Goal: Task Accomplishment & Management: Use online tool/utility

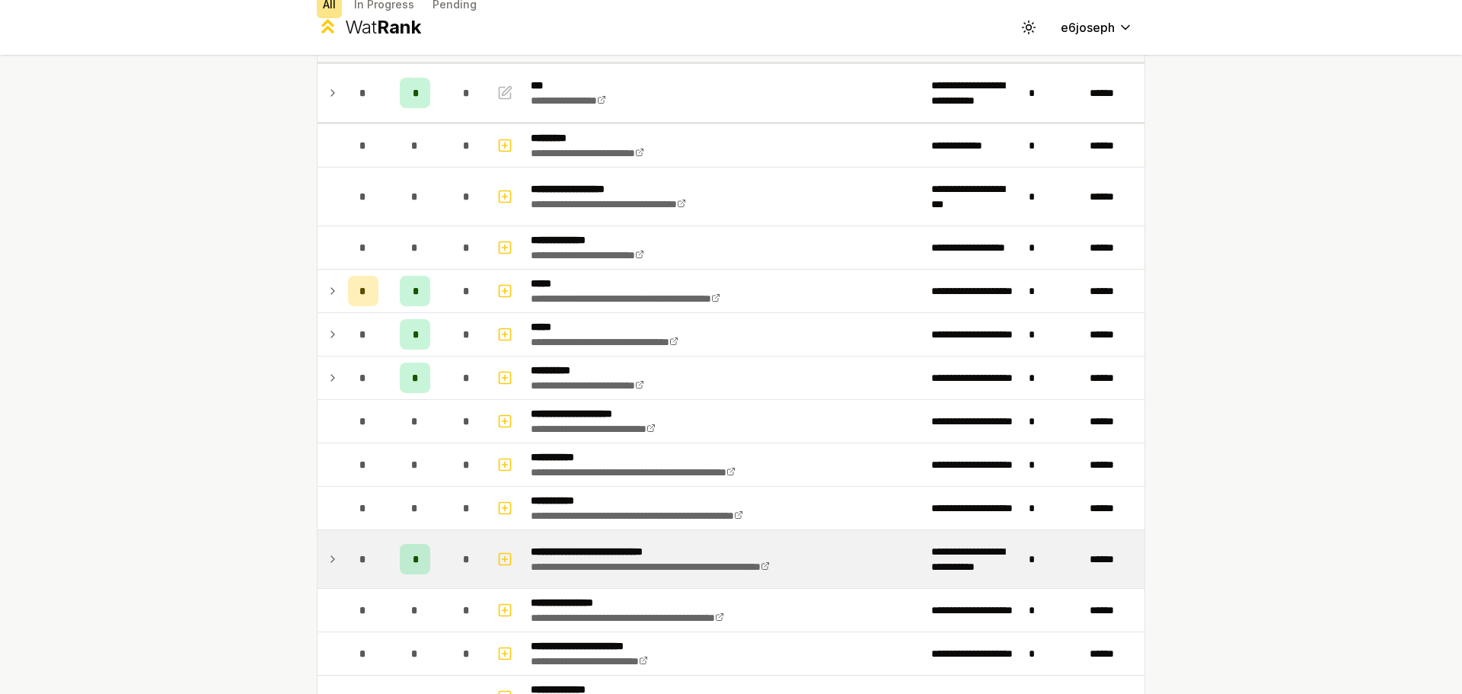
scroll to position [228, 0]
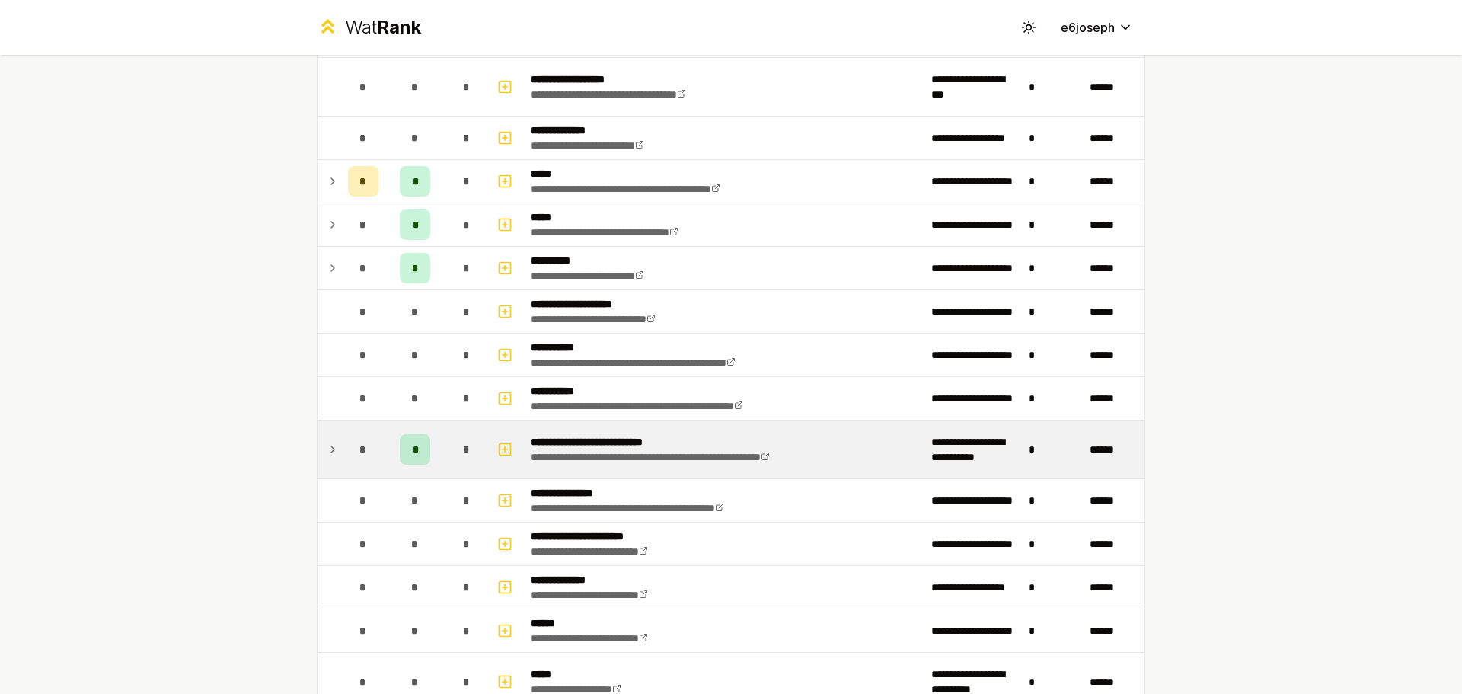
click at [509, 476] on td at bounding box center [506, 449] width 37 height 58
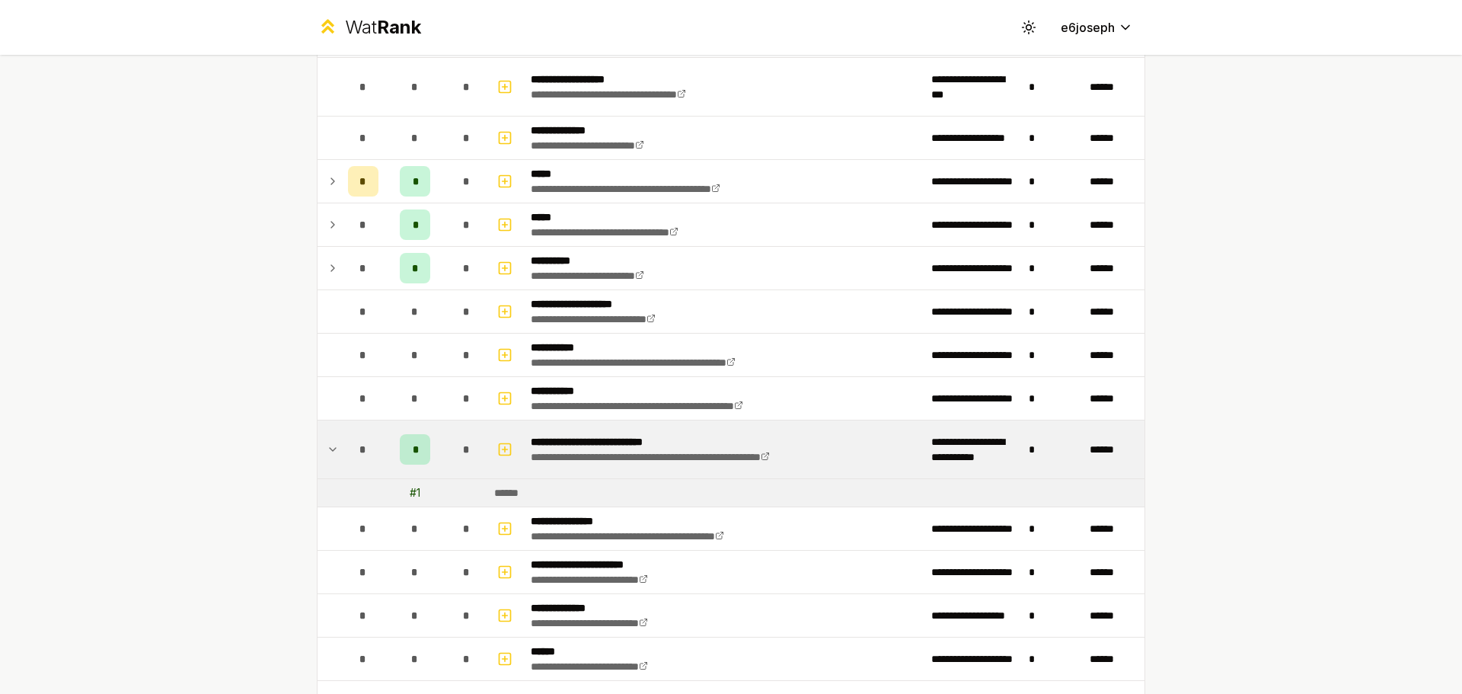
click at [410, 493] on div "# 1" at bounding box center [415, 492] width 11 height 15
click at [348, 444] on div "*" at bounding box center [363, 449] width 30 height 30
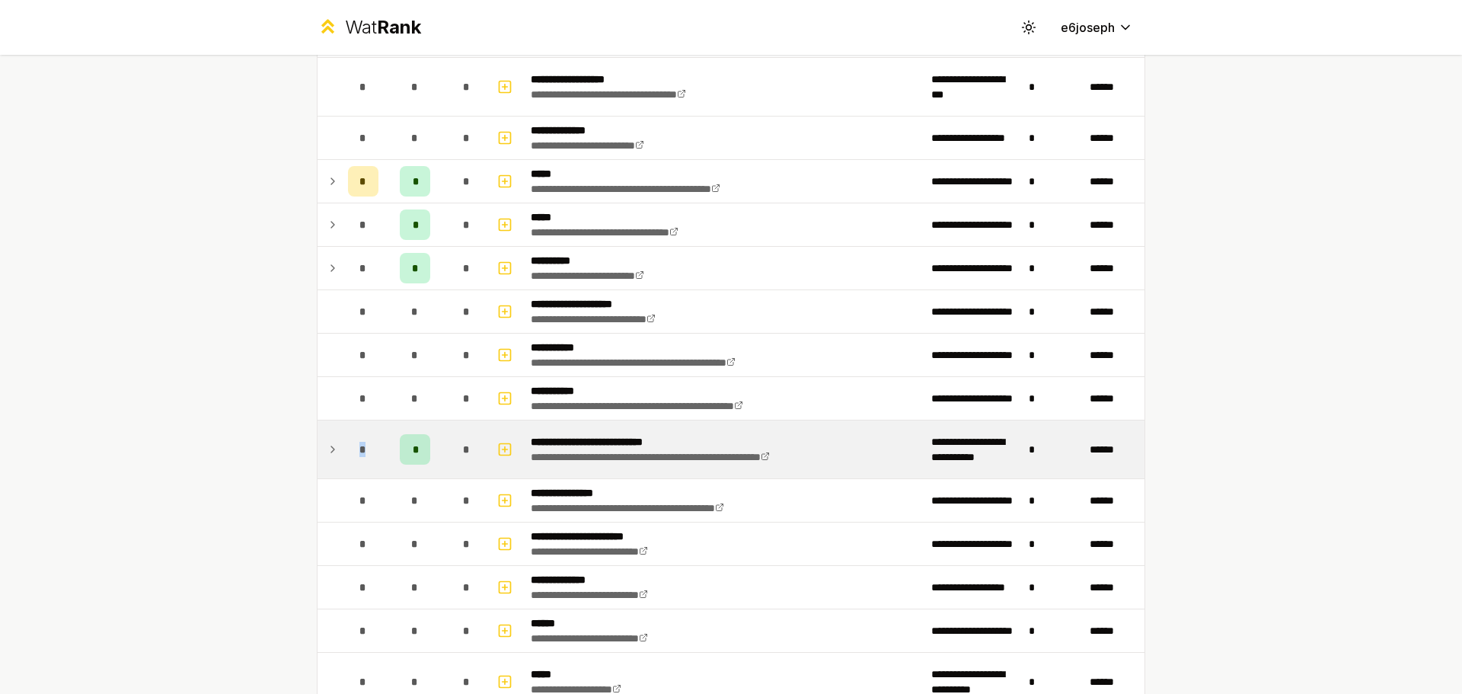
click at [348, 444] on div "*" at bounding box center [363, 449] width 30 height 30
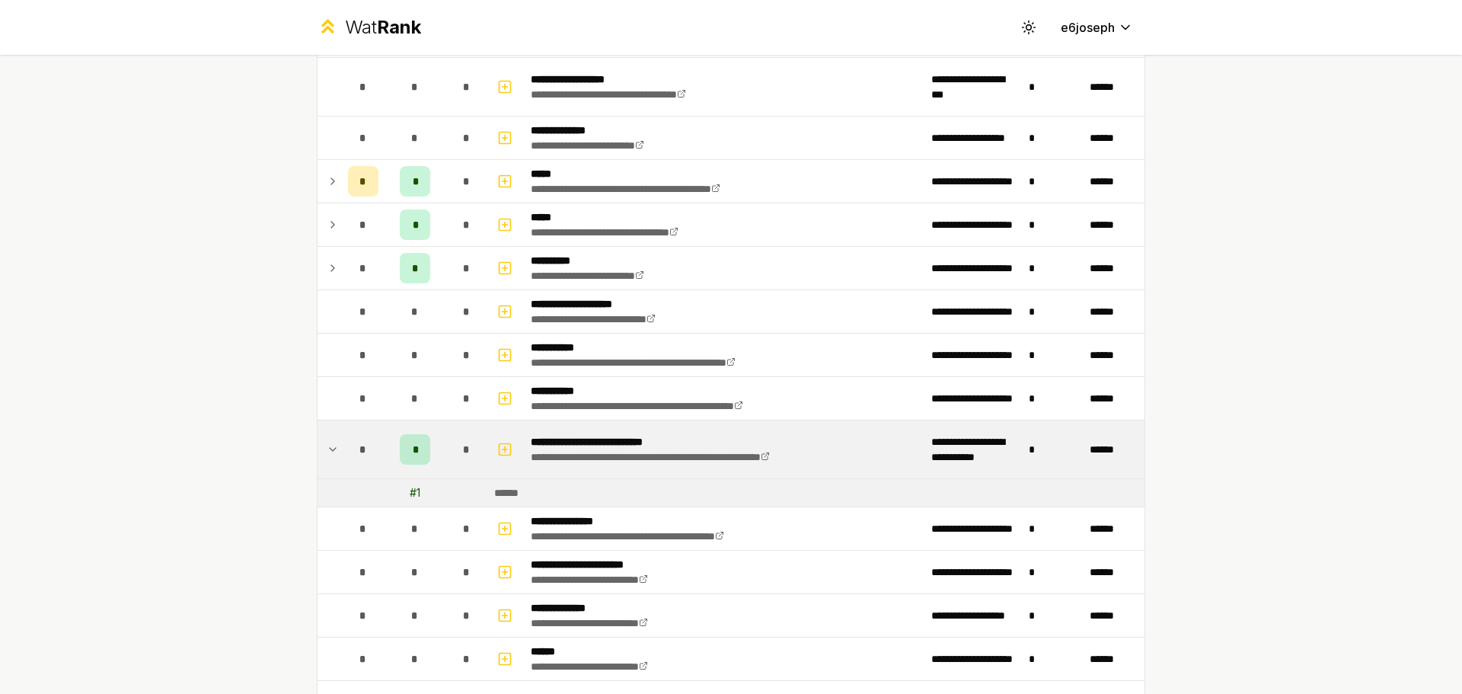
click at [488, 458] on td at bounding box center [506, 449] width 37 height 58
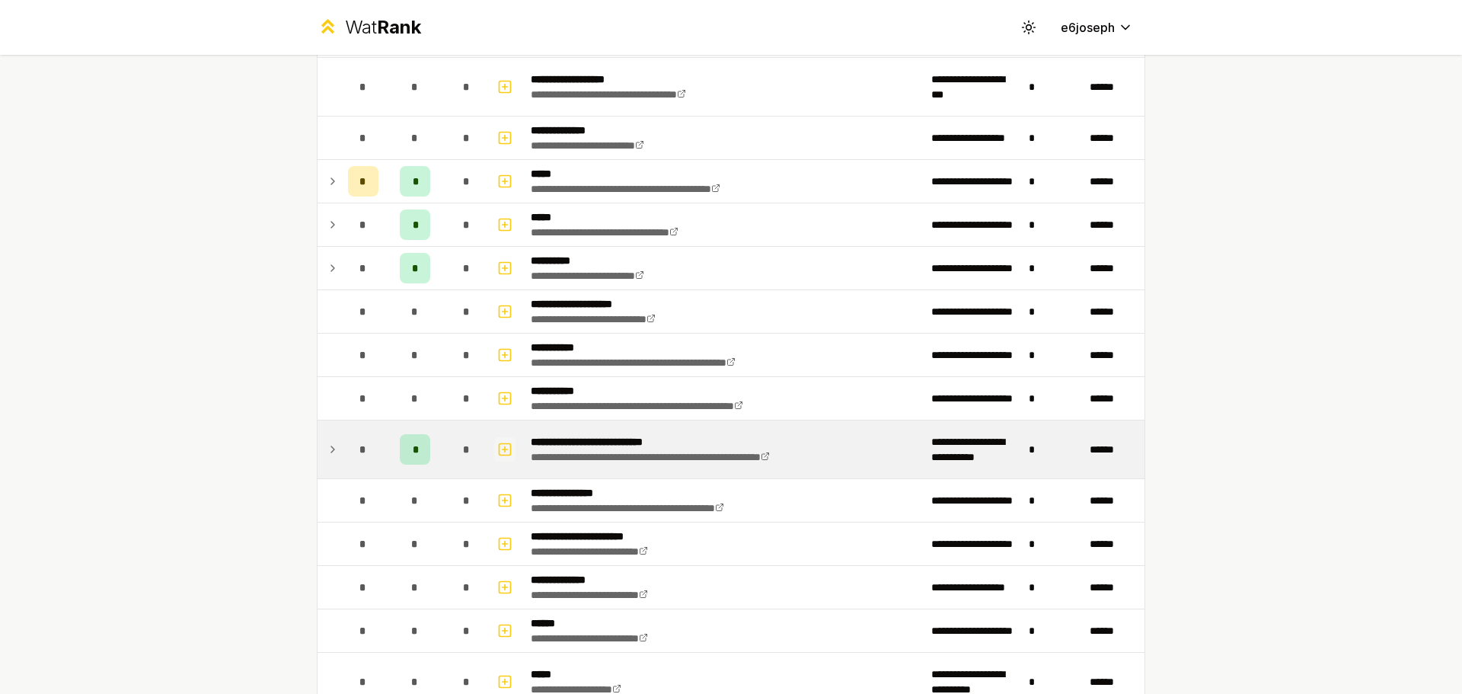
click at [501, 450] on icon "button" at bounding box center [504, 449] width 15 height 18
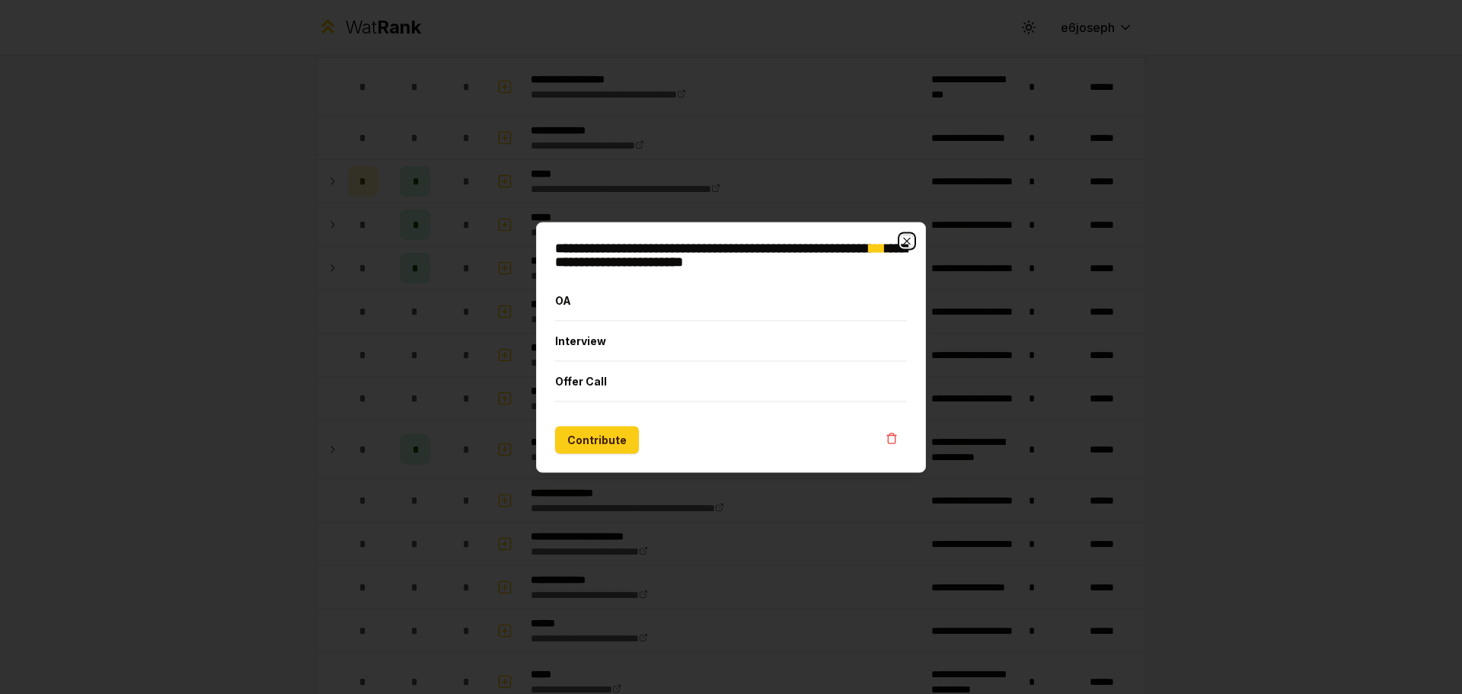
click at [907, 239] on icon "button" at bounding box center [907, 240] width 12 height 12
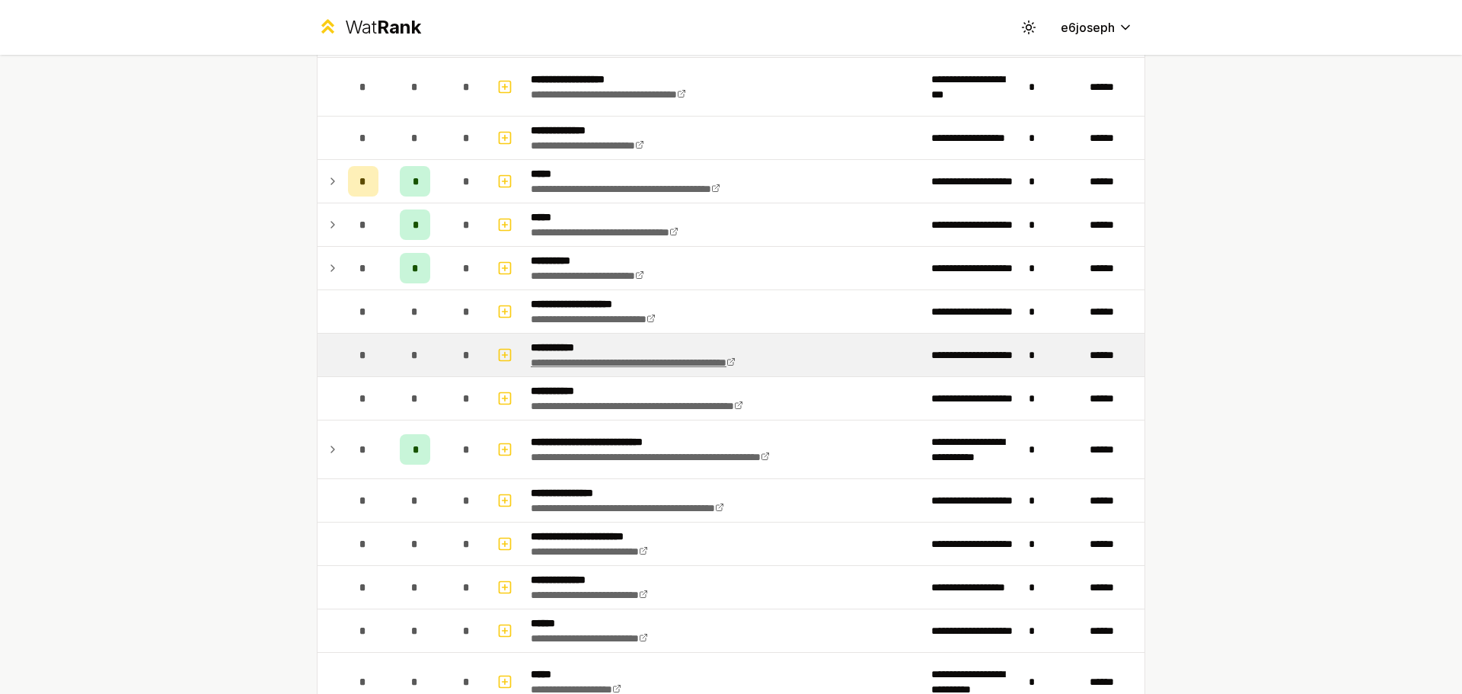
scroll to position [76, 0]
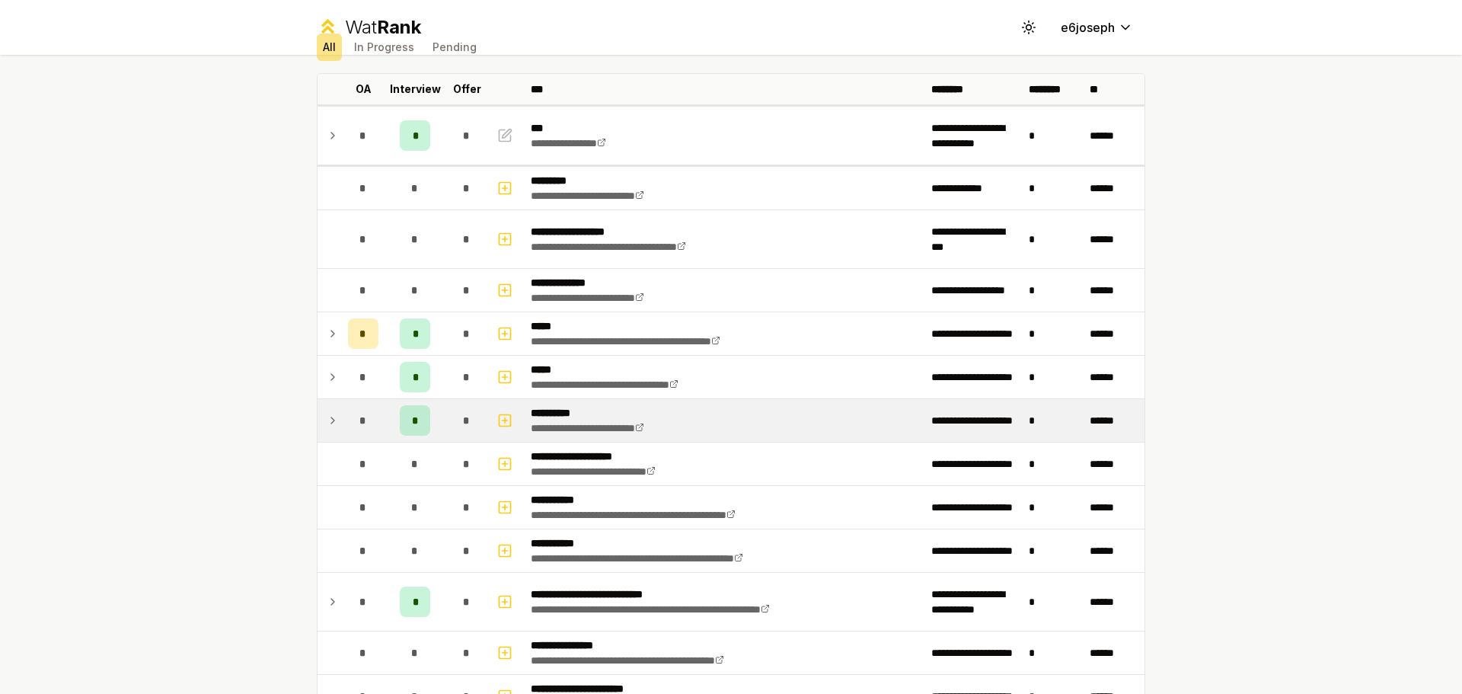
click at [317, 425] on td at bounding box center [329, 420] width 24 height 43
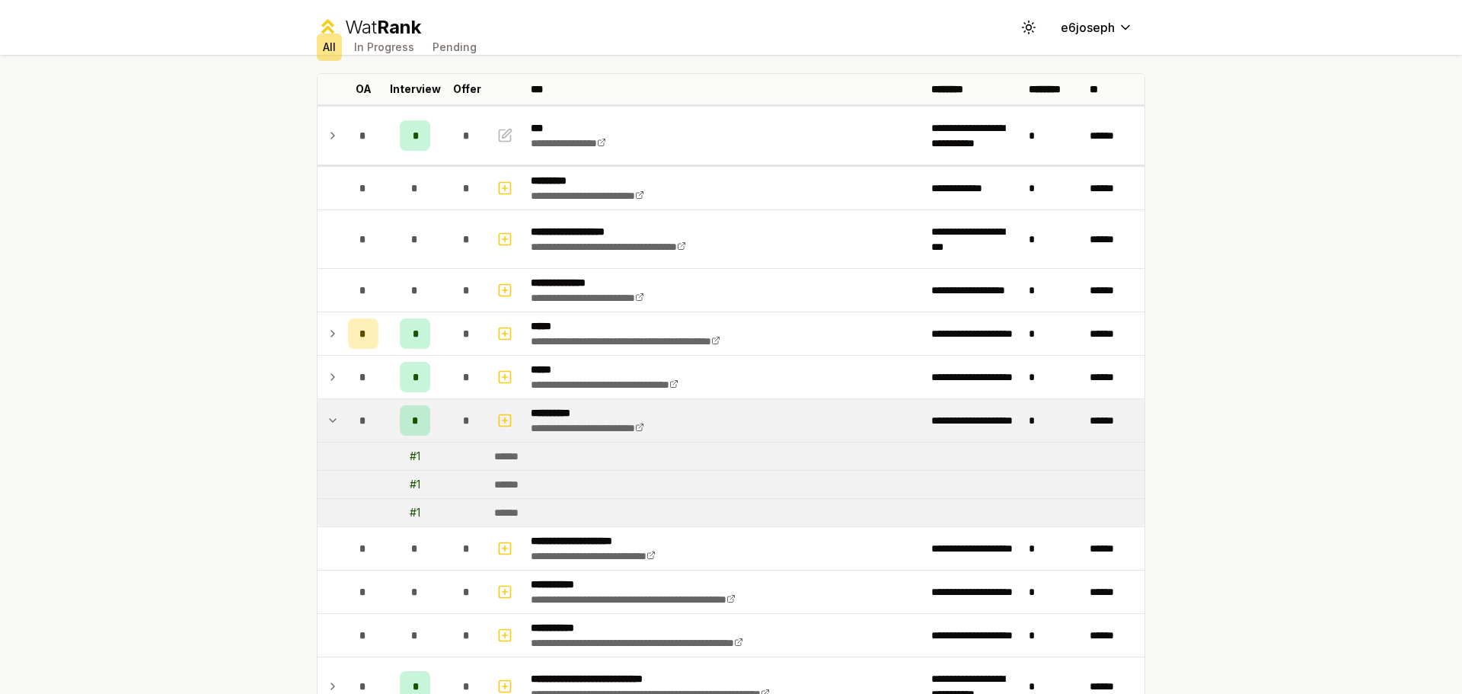
click at [317, 425] on td at bounding box center [329, 420] width 24 height 43
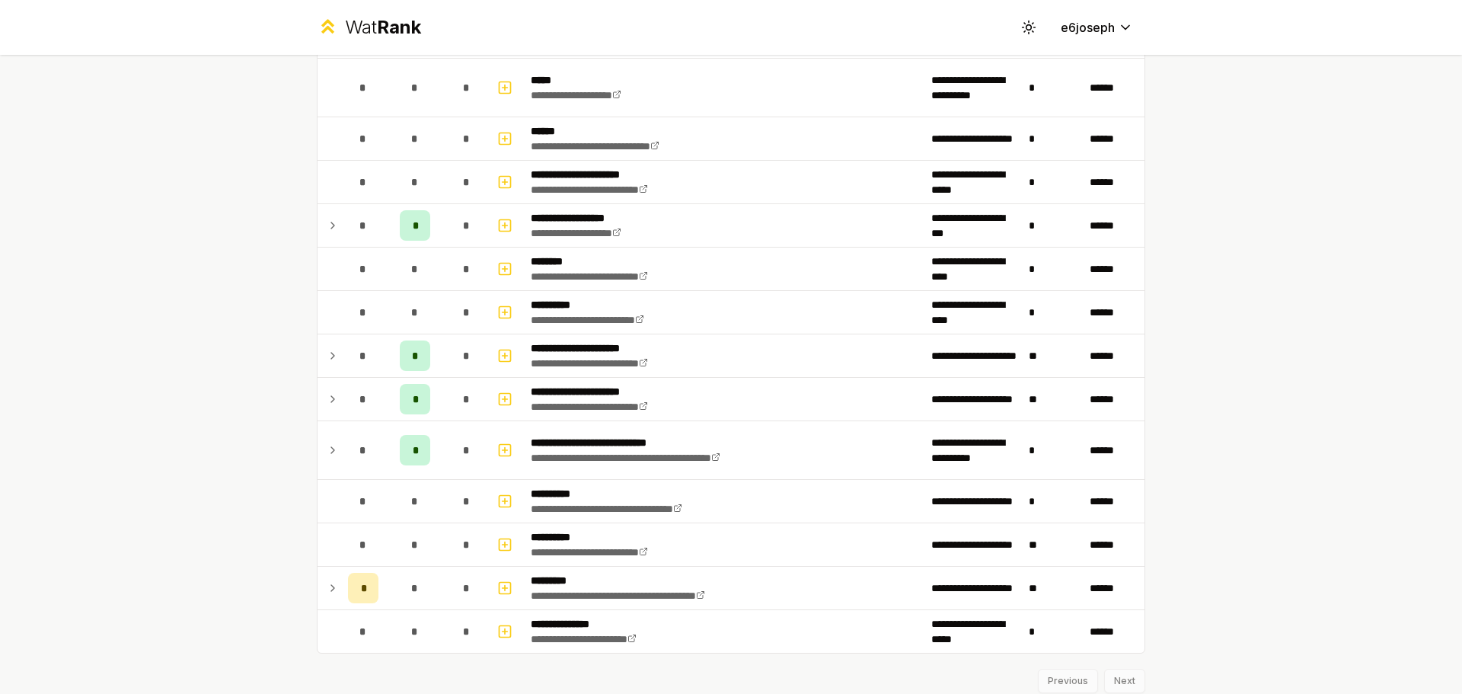
scroll to position [837, 0]
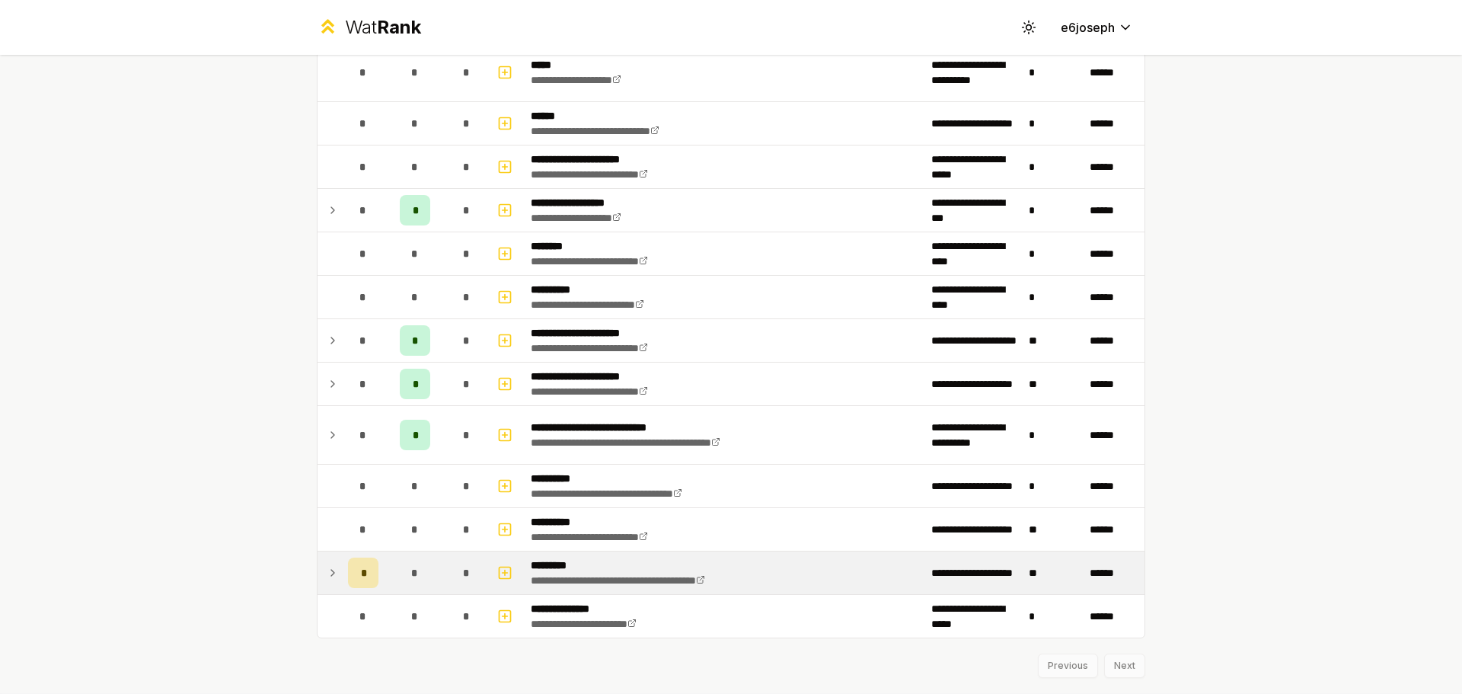
click at [332, 589] on td at bounding box center [329, 572] width 24 height 43
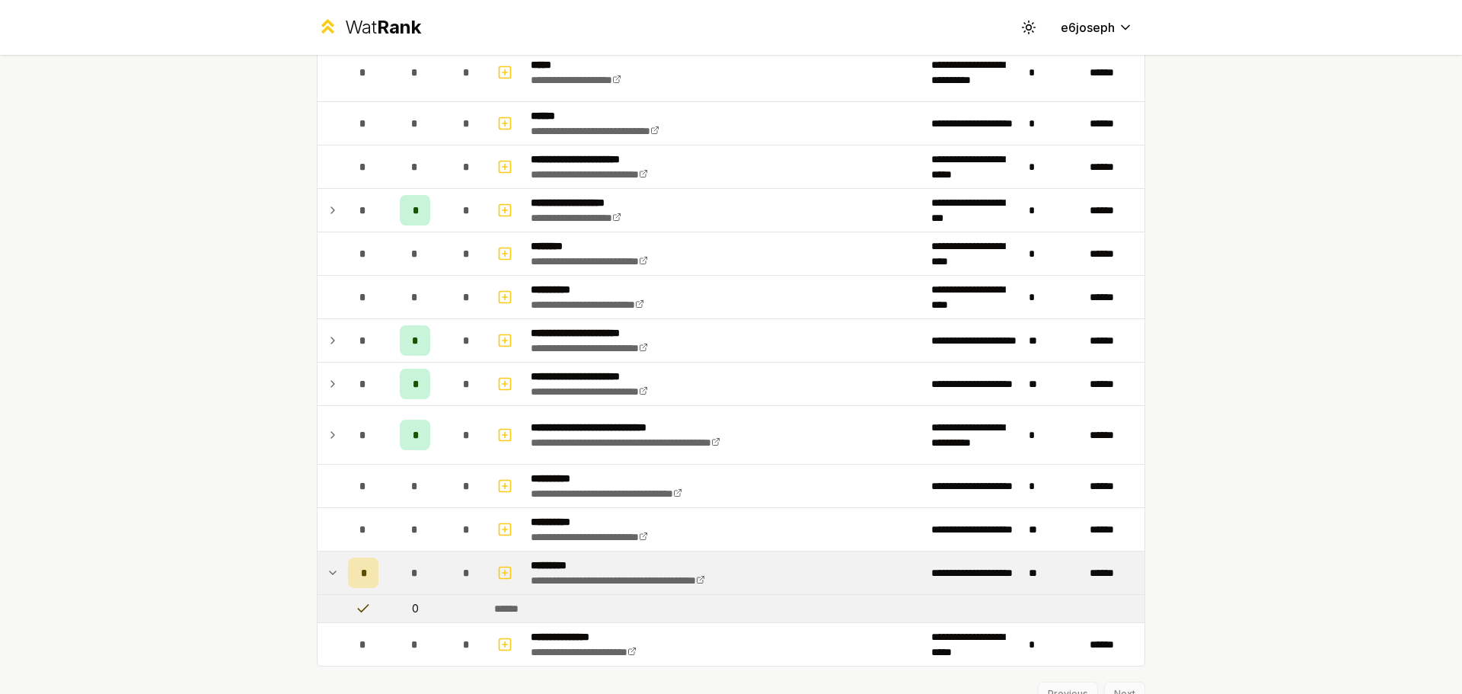
click at [348, 571] on div "*" at bounding box center [363, 572] width 30 height 30
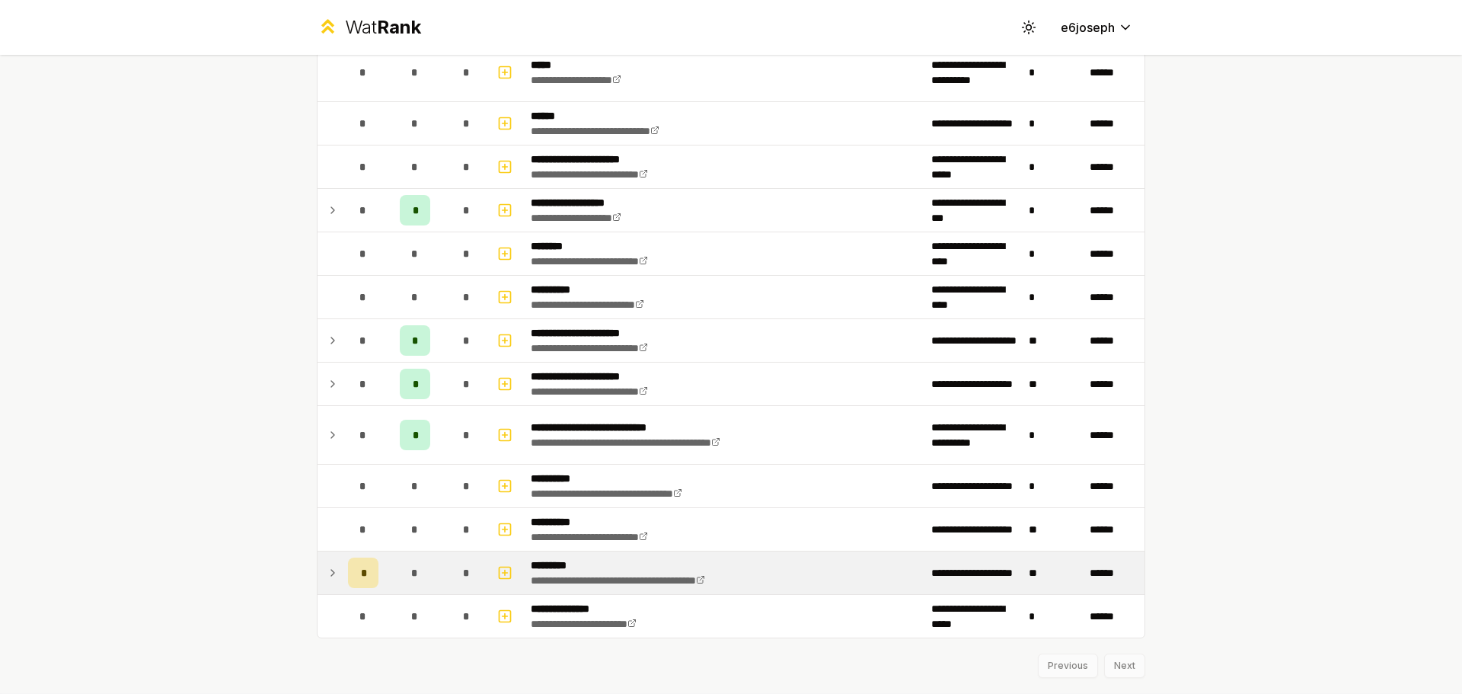
click at [348, 566] on div "*" at bounding box center [363, 572] width 30 height 30
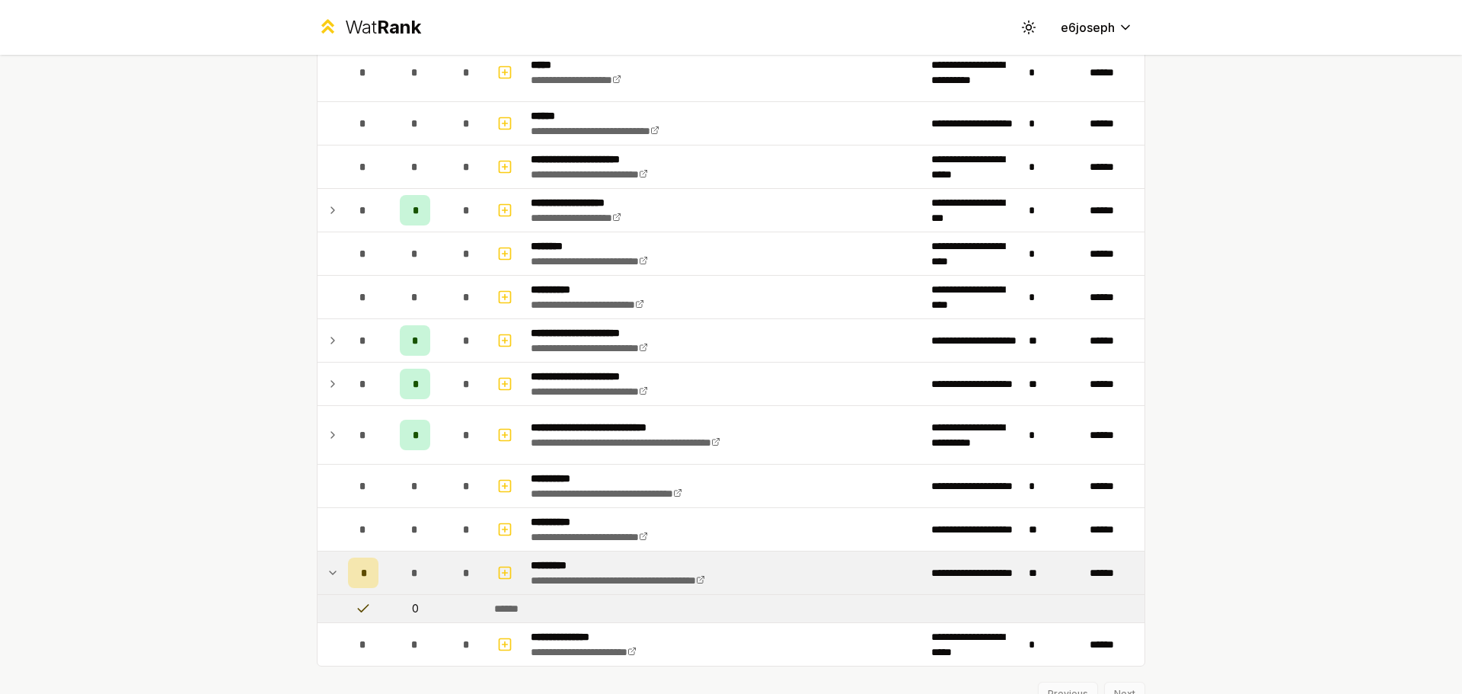
click at [348, 566] on div "*" at bounding box center [363, 572] width 30 height 30
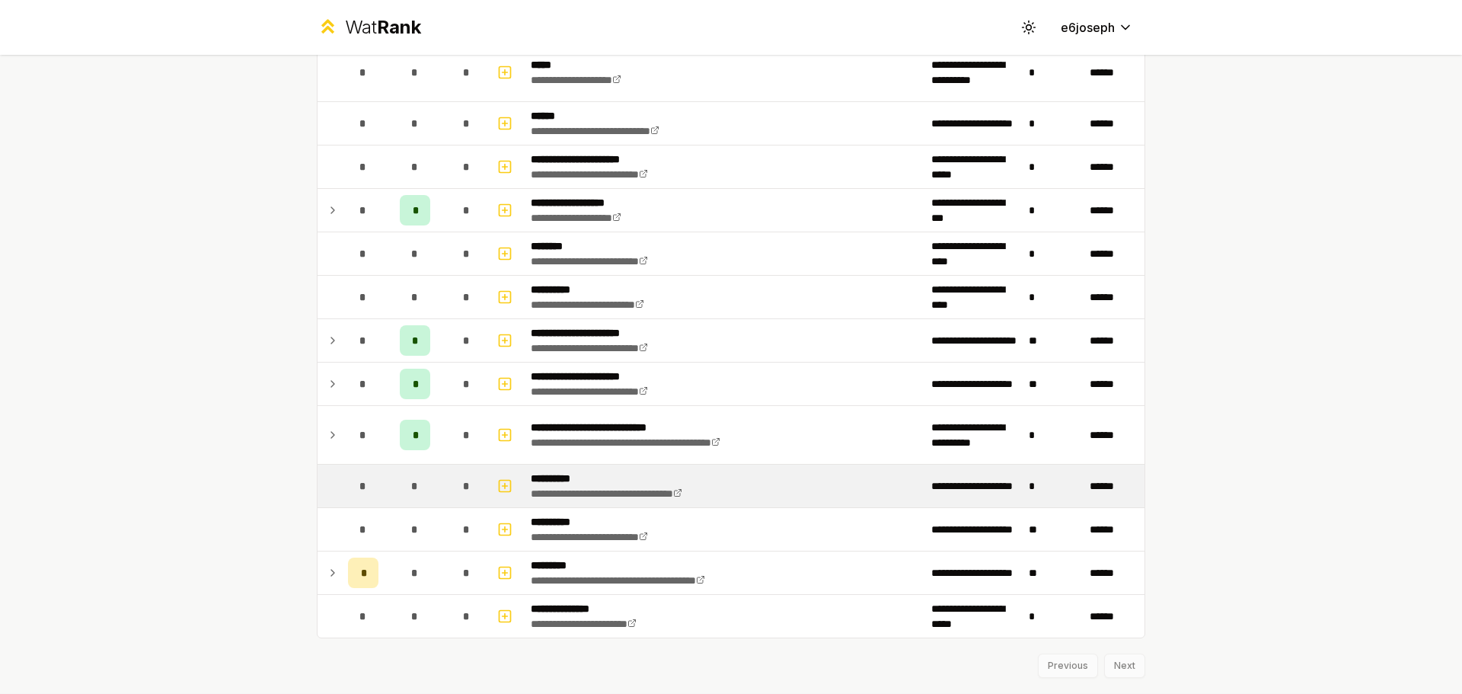
click at [367, 489] on div "*" at bounding box center [363, 485] width 30 height 30
click at [342, 490] on td "*" at bounding box center [363, 485] width 43 height 43
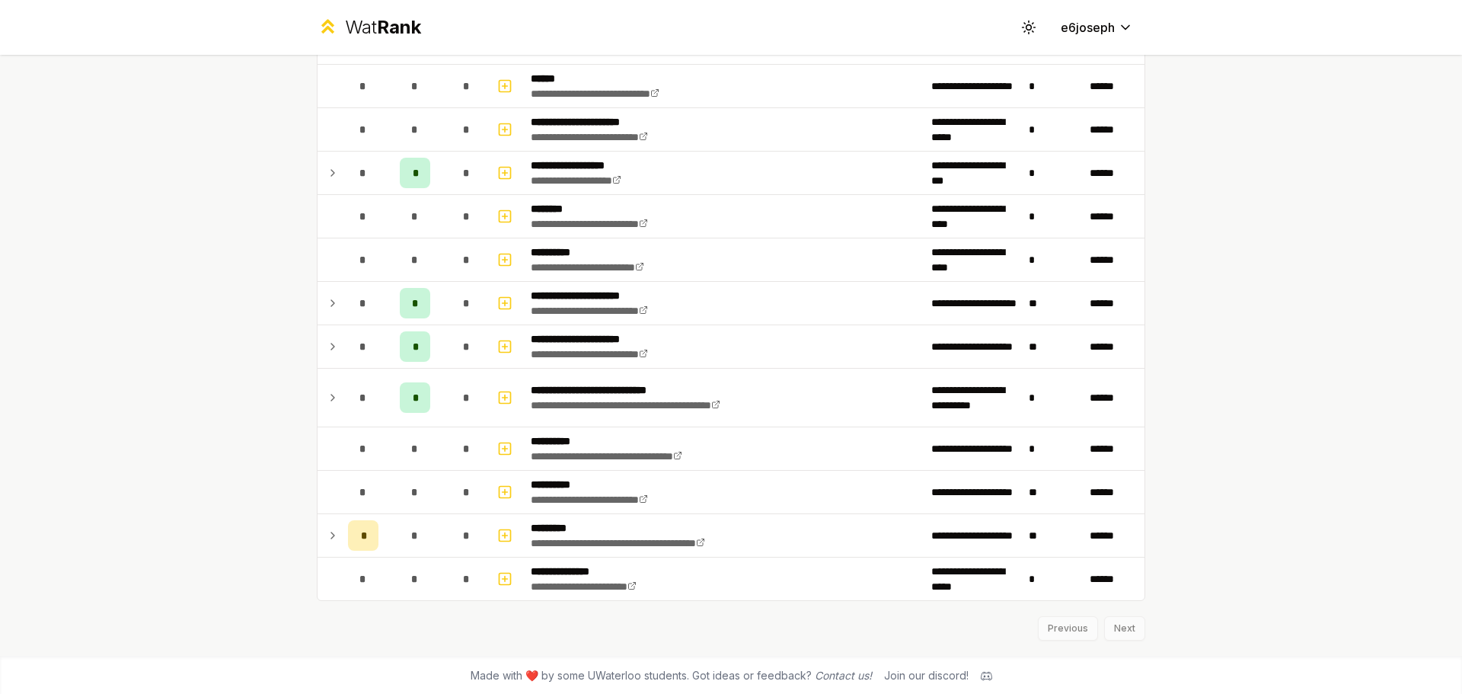
scroll to position [876, 0]
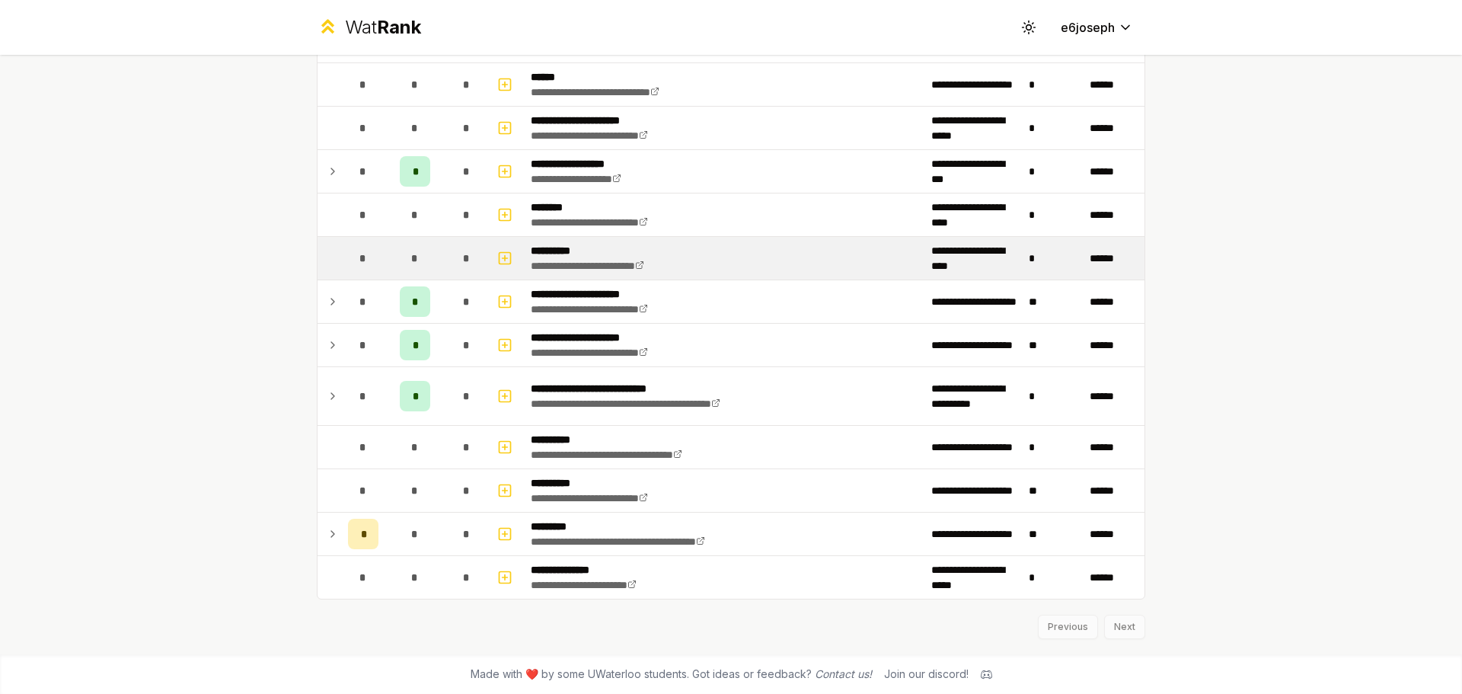
click at [348, 263] on div "*" at bounding box center [363, 258] width 30 height 30
click at [805, 273] on td "**********" at bounding box center [725, 258] width 400 height 43
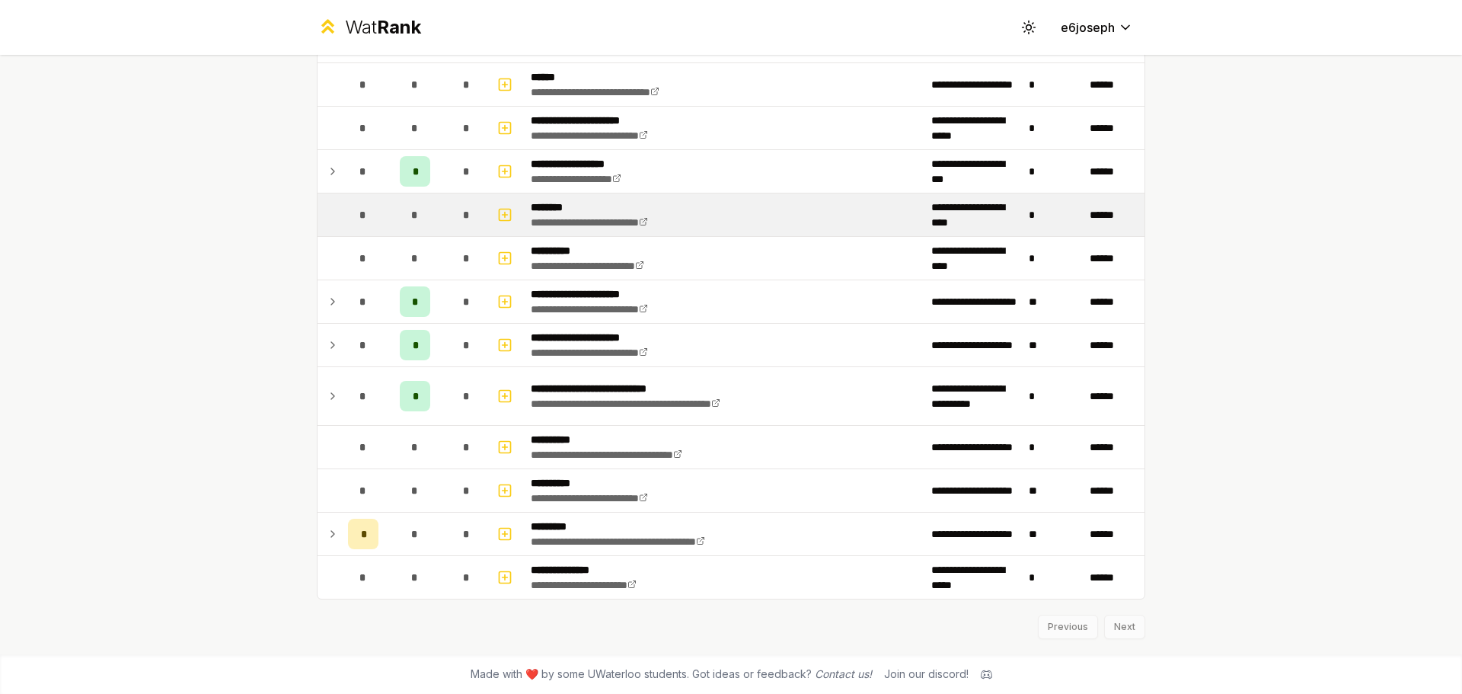
click at [791, 204] on td "**********" at bounding box center [725, 214] width 400 height 43
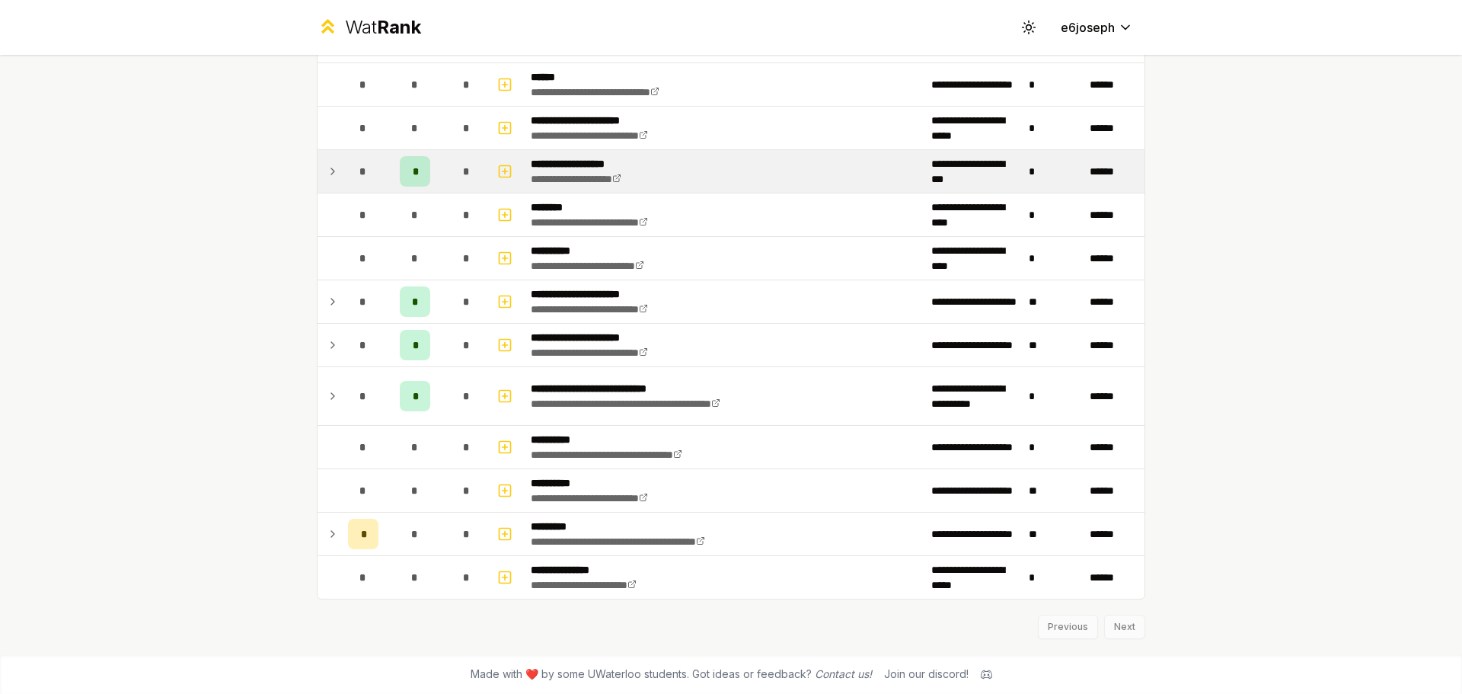
click at [791, 180] on td "**********" at bounding box center [725, 171] width 400 height 43
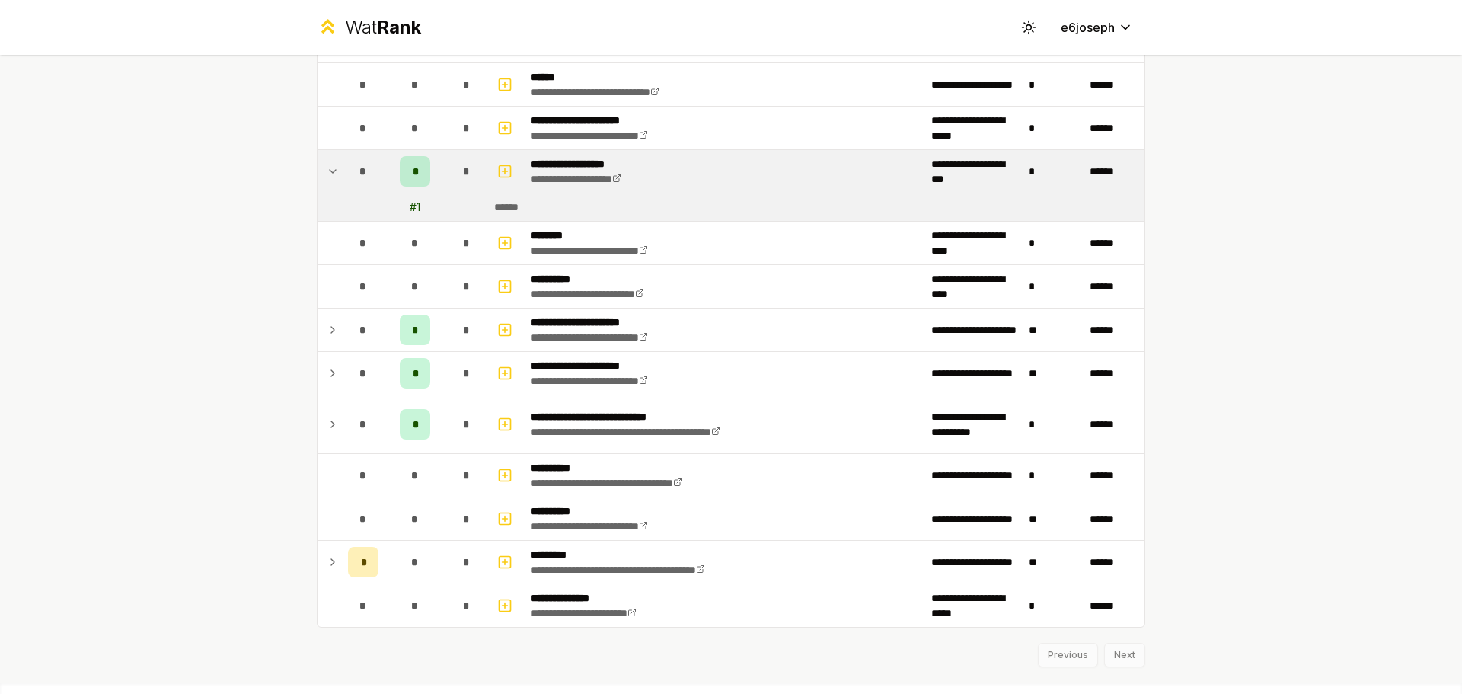
click at [791, 180] on td "**********" at bounding box center [725, 171] width 400 height 43
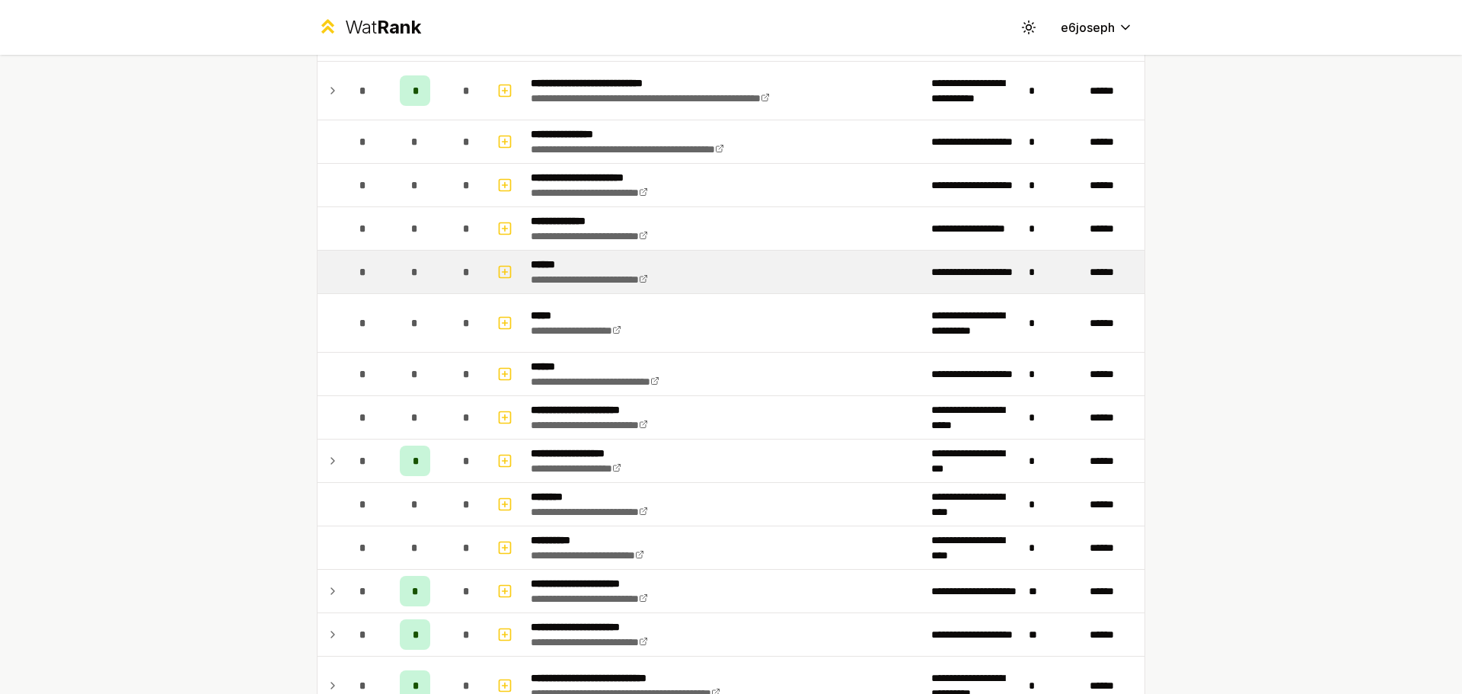
scroll to position [496, 0]
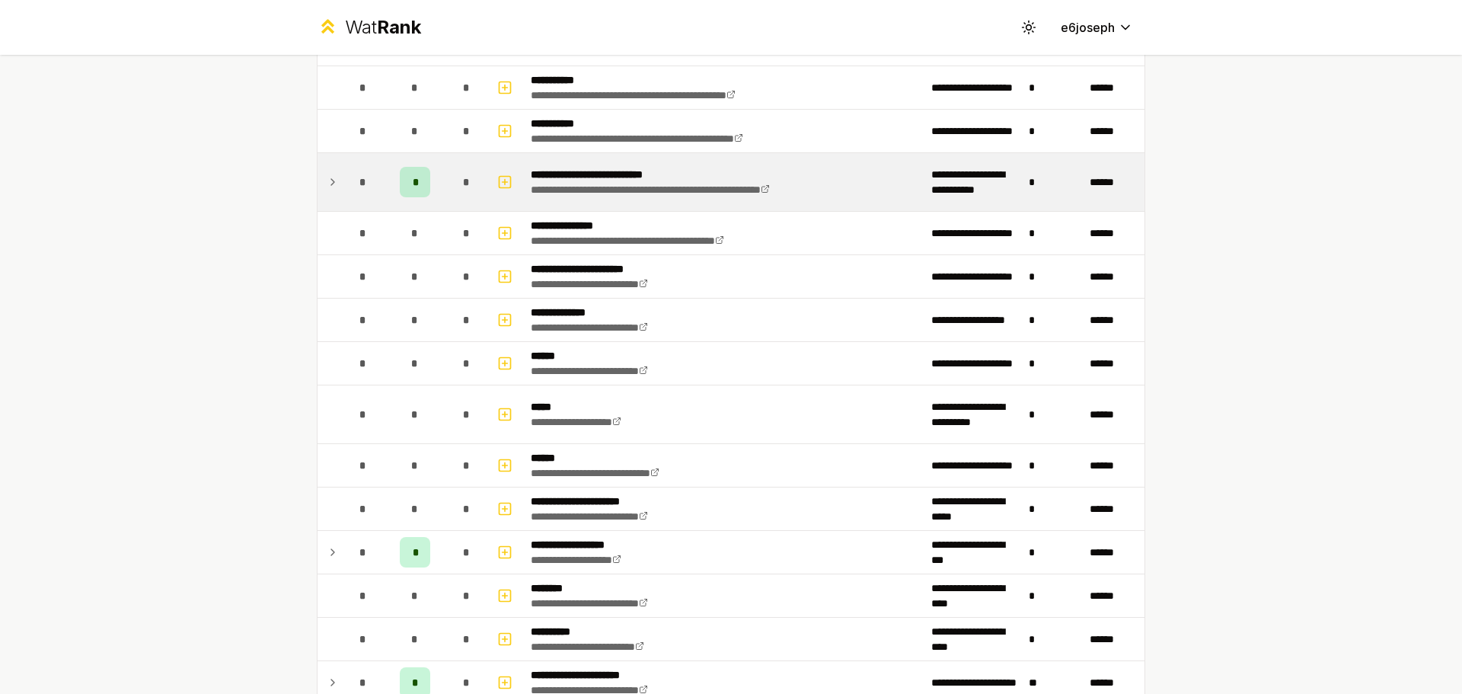
click at [748, 198] on td "**********" at bounding box center [725, 182] width 400 height 58
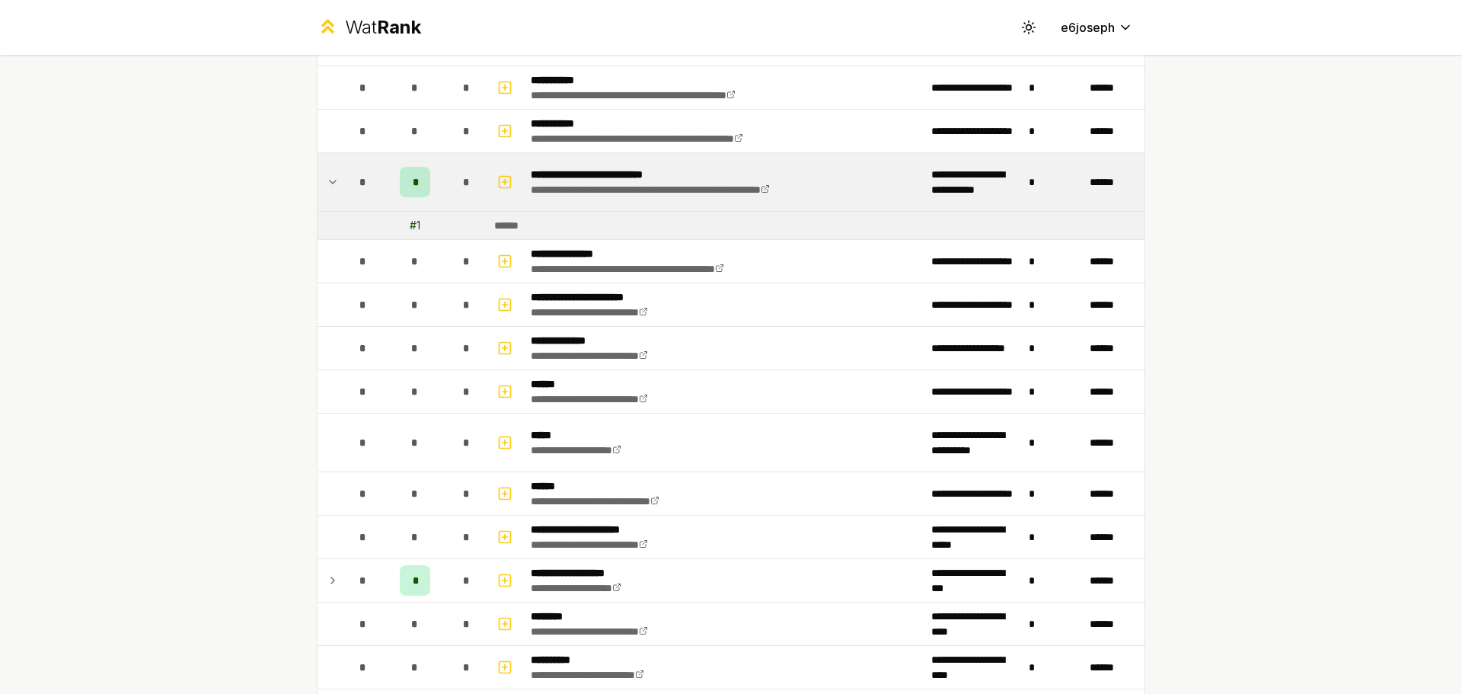
click at [413, 187] on div "*" at bounding box center [415, 182] width 30 height 30
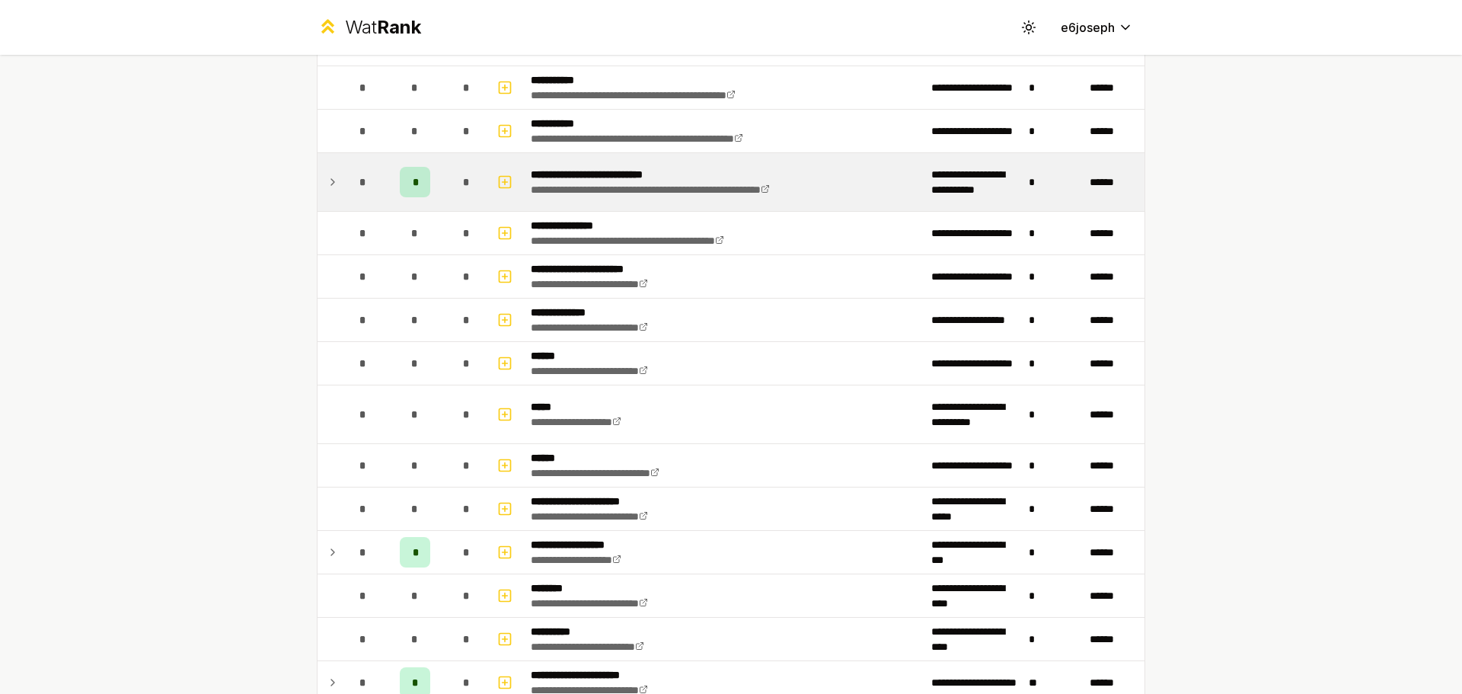
click at [413, 187] on div "*" at bounding box center [415, 182] width 30 height 30
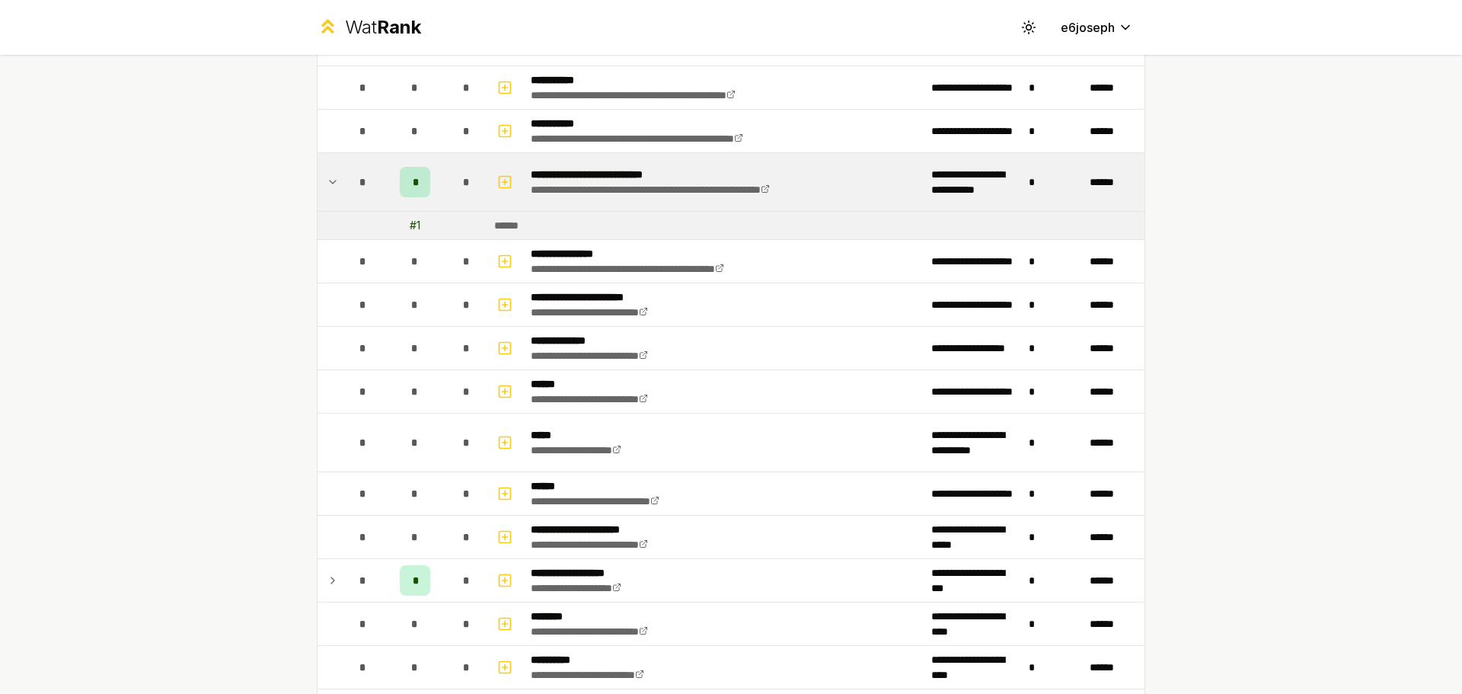
click at [413, 187] on div "*" at bounding box center [415, 182] width 30 height 30
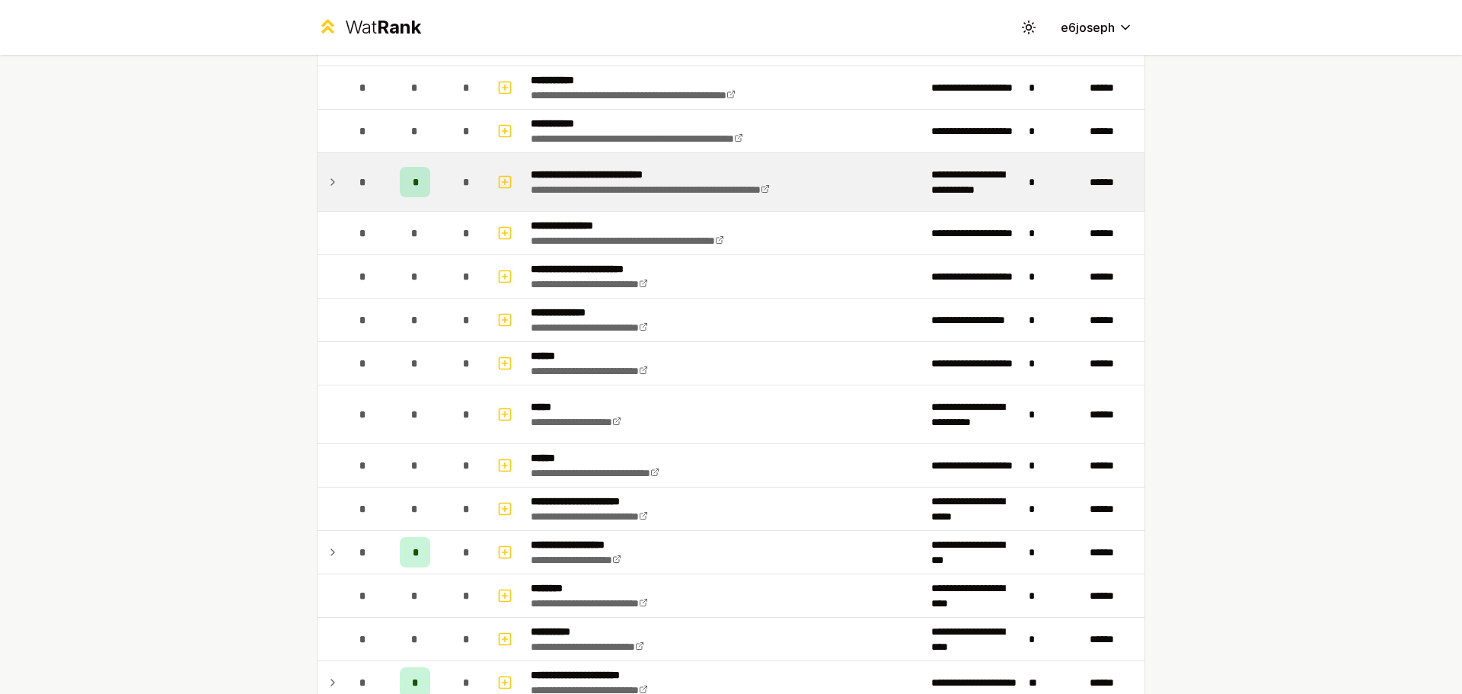
click at [360, 195] on div "*" at bounding box center [363, 182] width 30 height 30
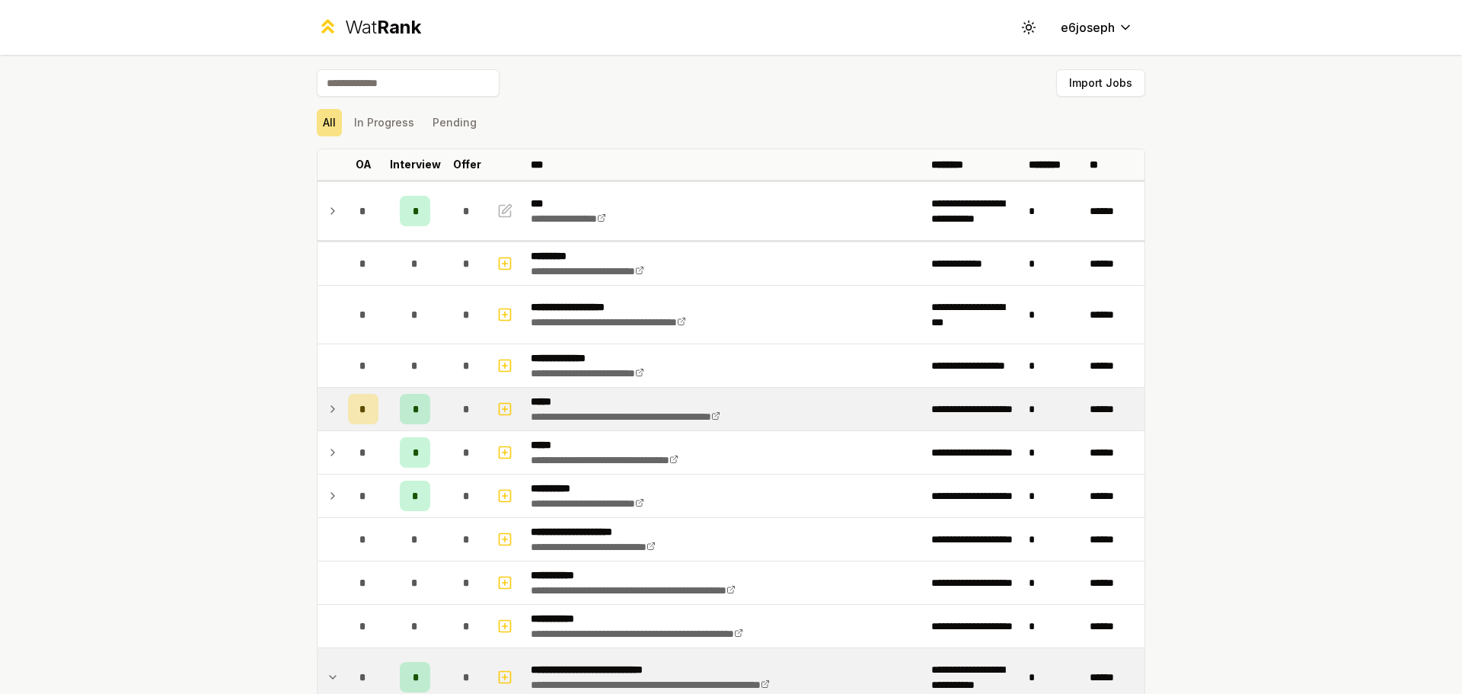
scroll to position [0, 0]
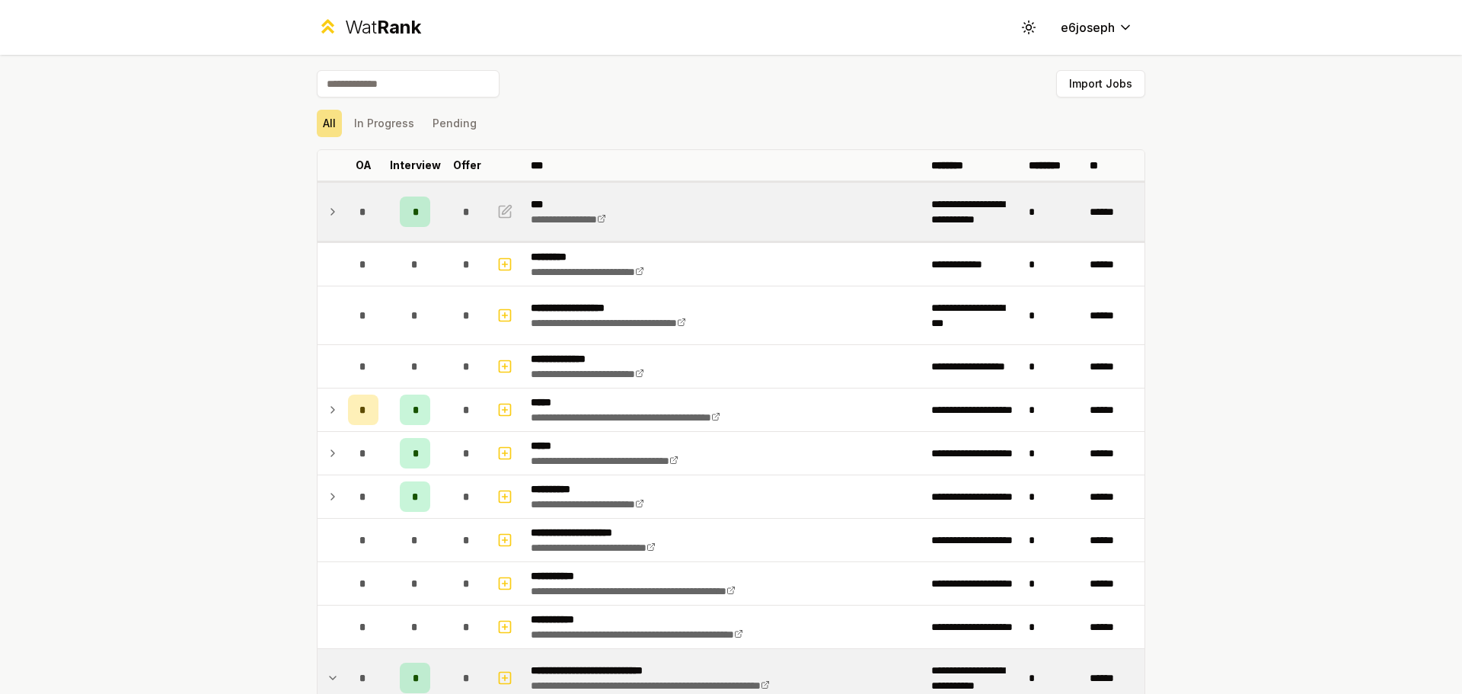
click at [635, 224] on td "**********" at bounding box center [725, 212] width 400 height 58
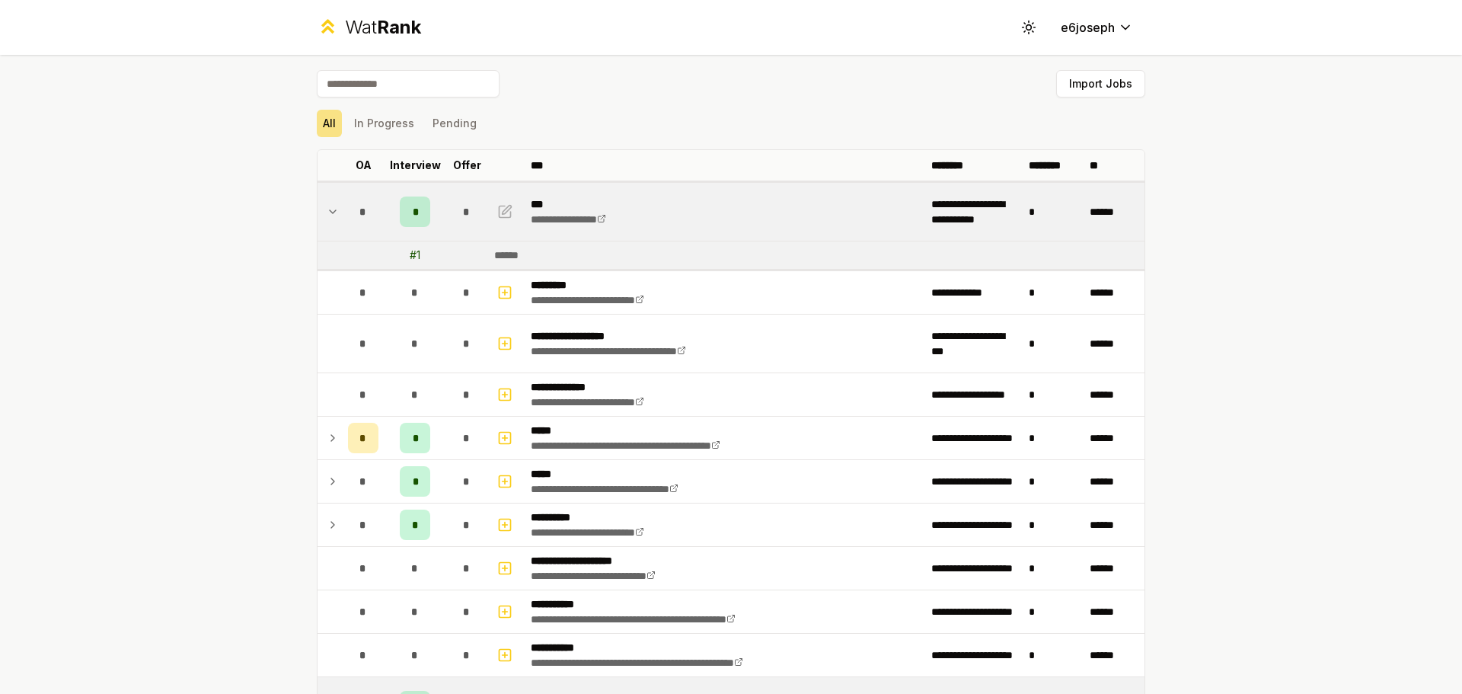
click at [635, 224] on td "**********" at bounding box center [725, 212] width 400 height 58
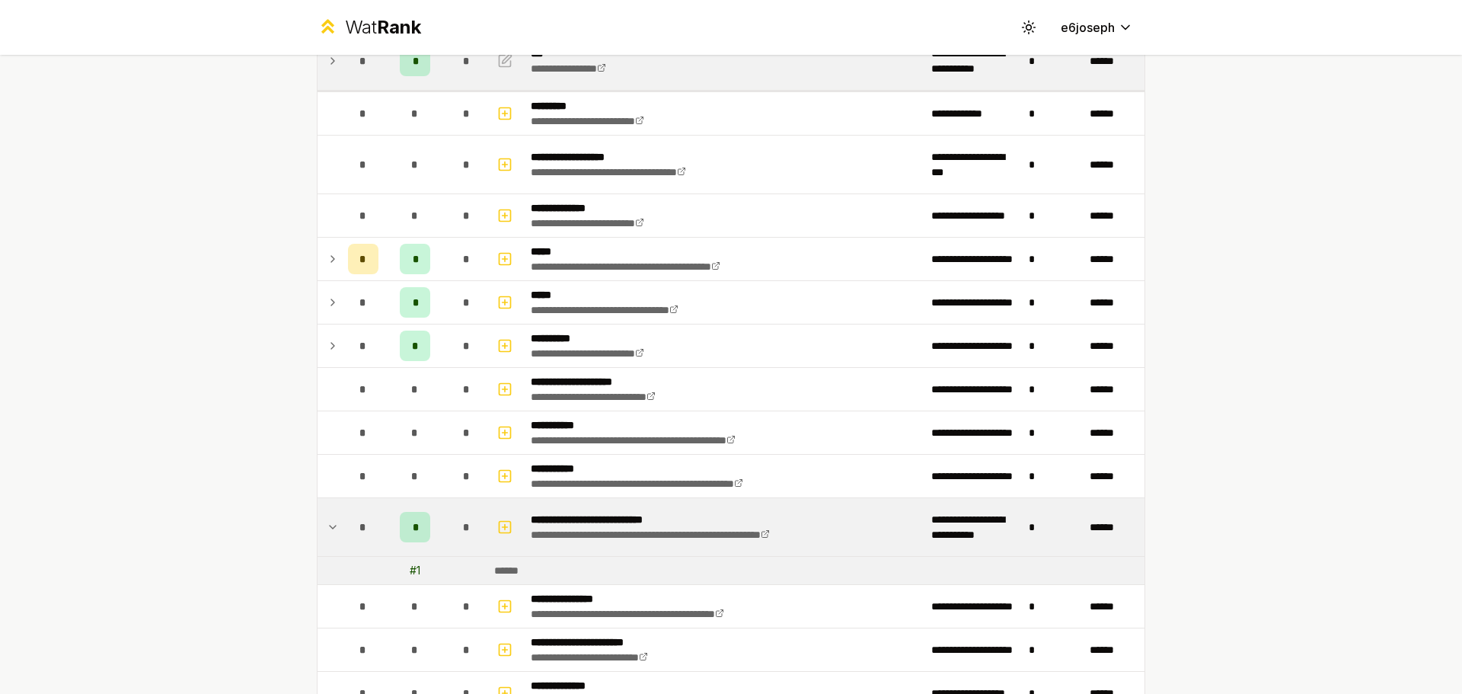
scroll to position [152, 0]
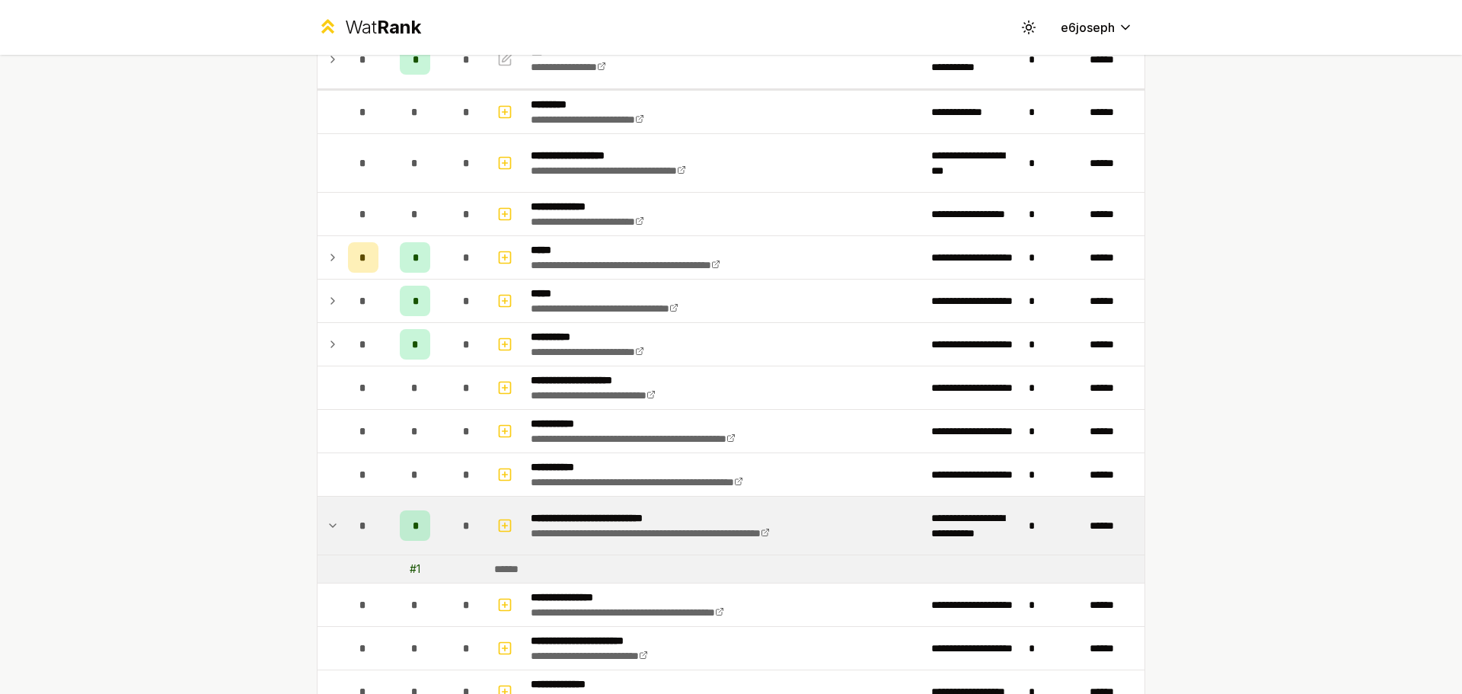
click at [488, 528] on td at bounding box center [506, 525] width 37 height 58
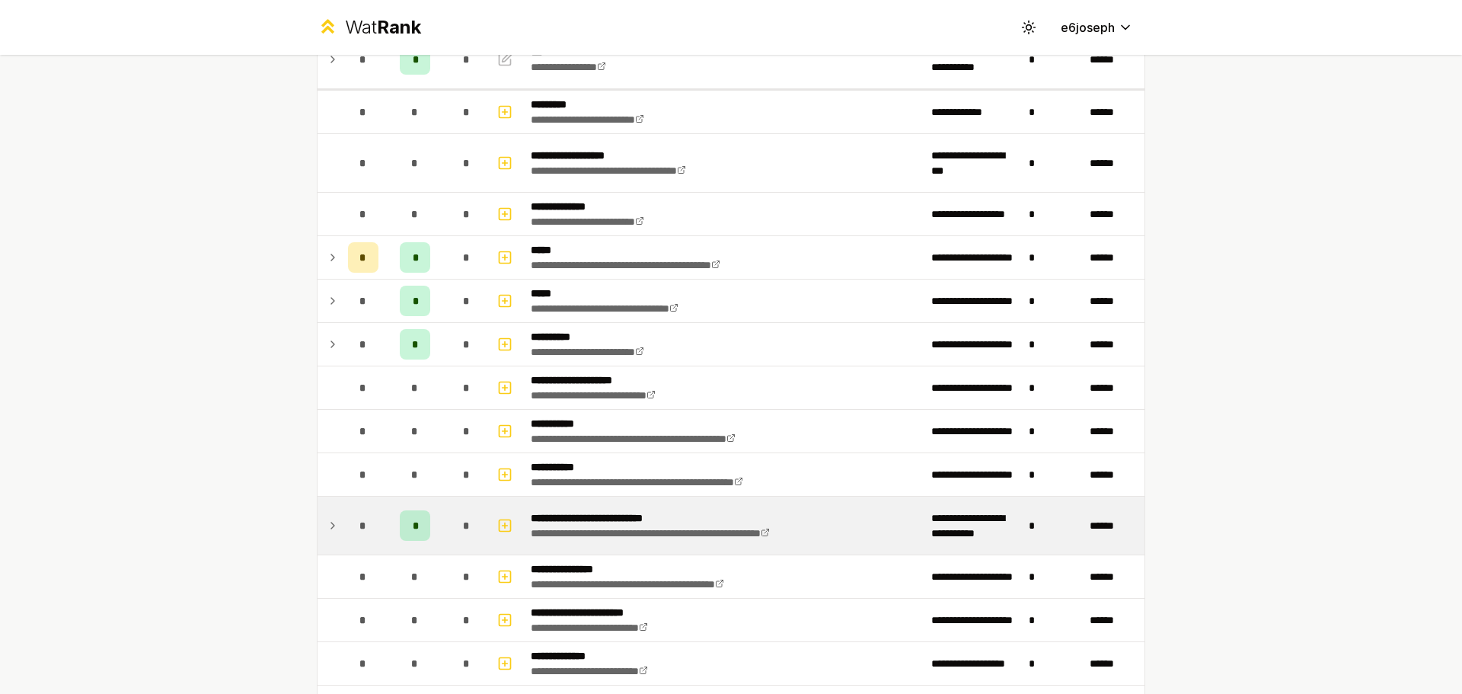
click at [488, 528] on td at bounding box center [506, 525] width 37 height 58
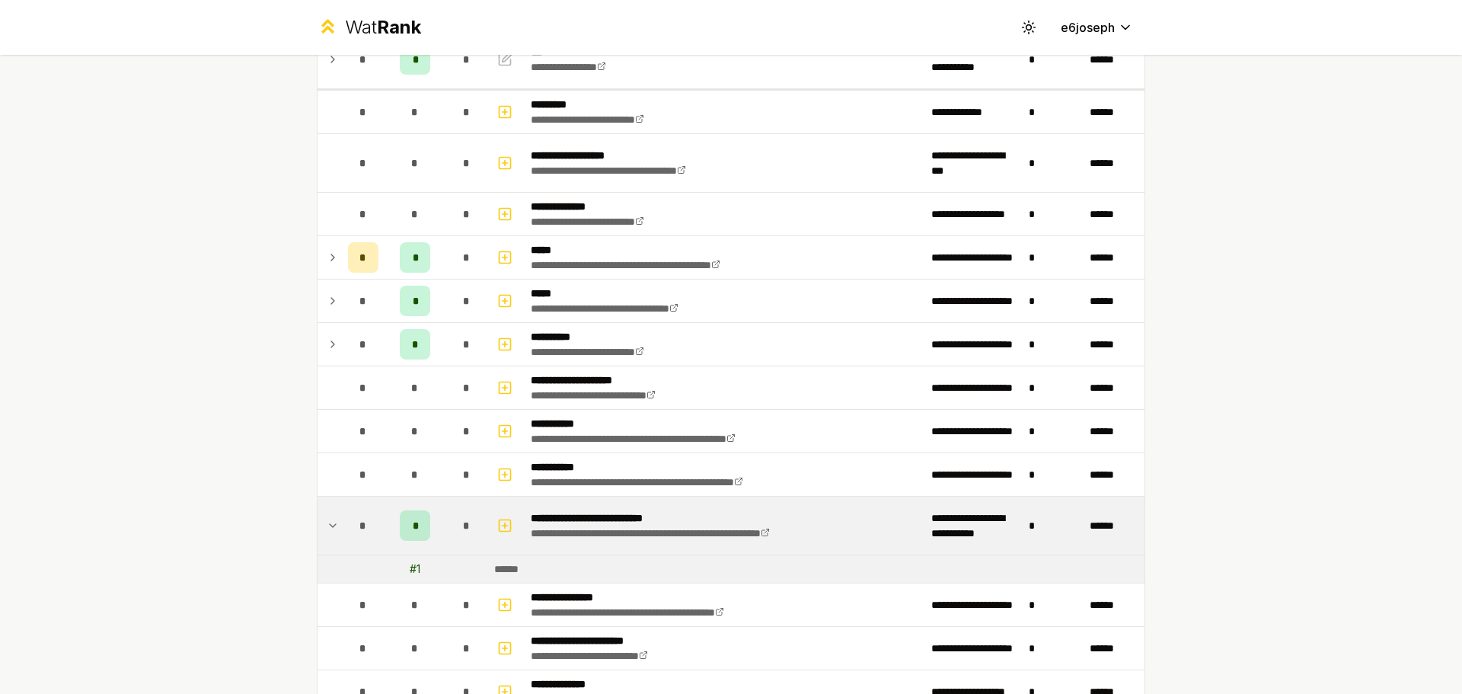
click at [488, 527] on td at bounding box center [506, 525] width 37 height 58
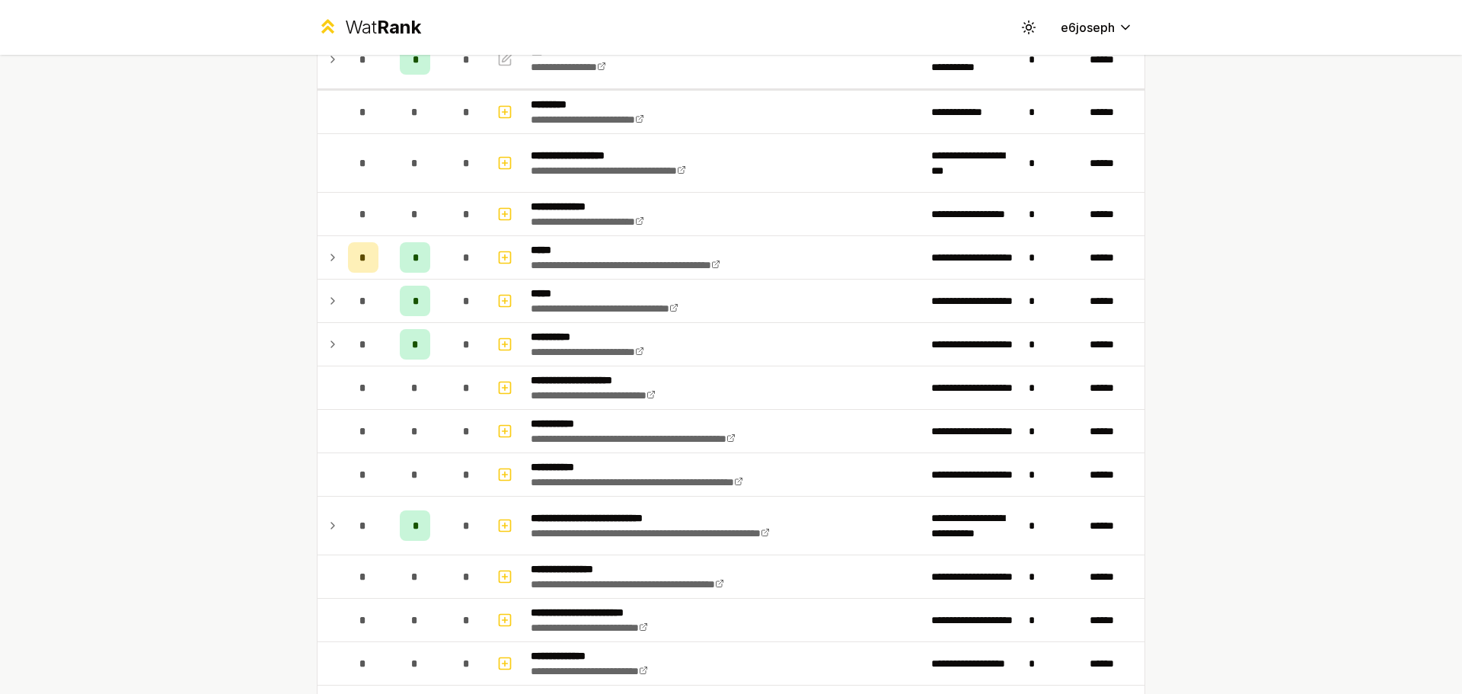
click at [262, 0] on html "**********" at bounding box center [731, 347] width 1462 height 694
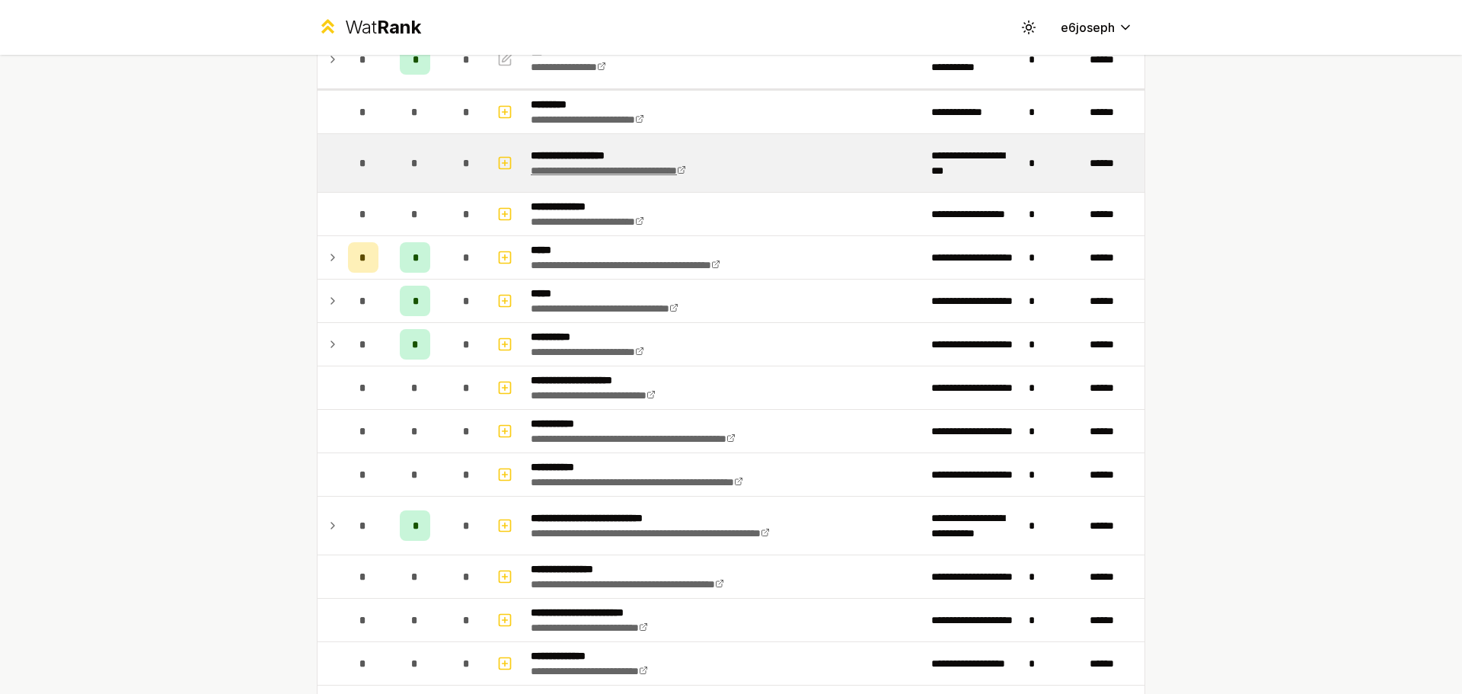
scroll to position [76, 0]
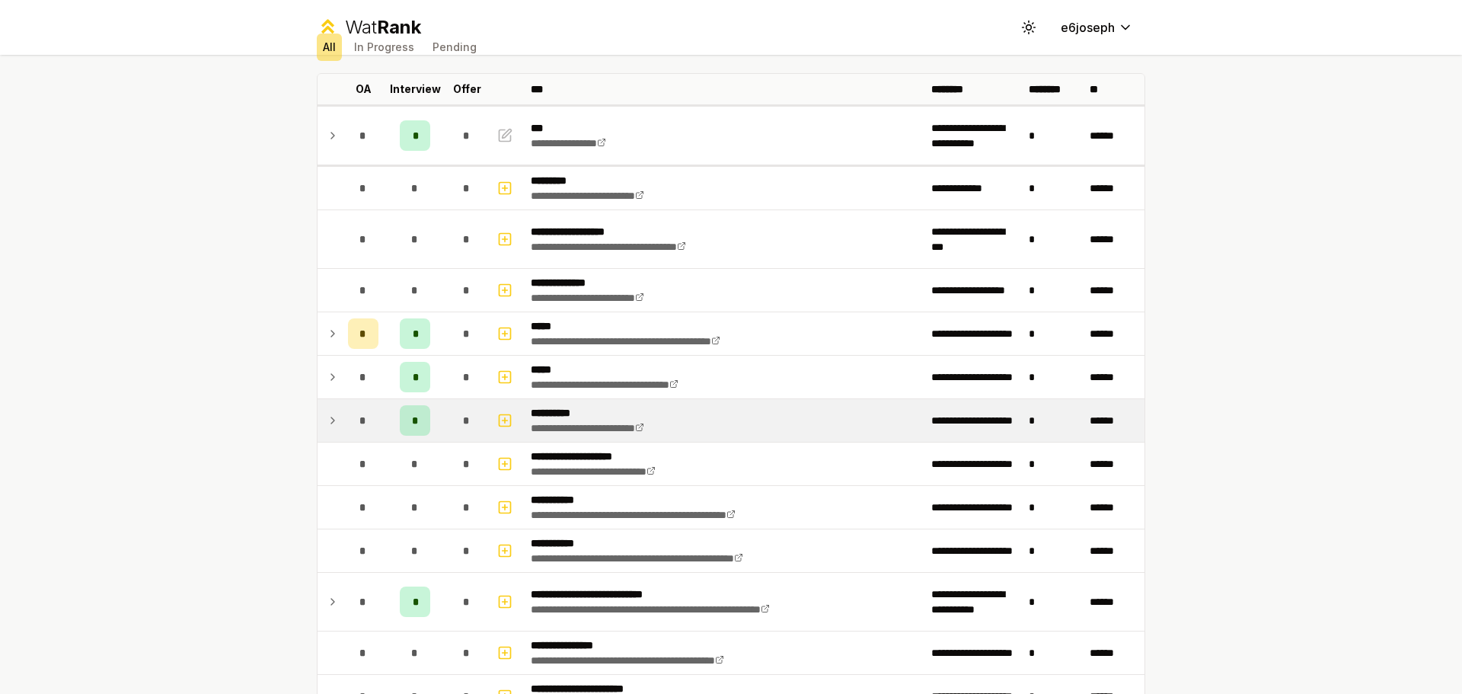
click at [384, 417] on td "*" at bounding box center [414, 420] width 61 height 43
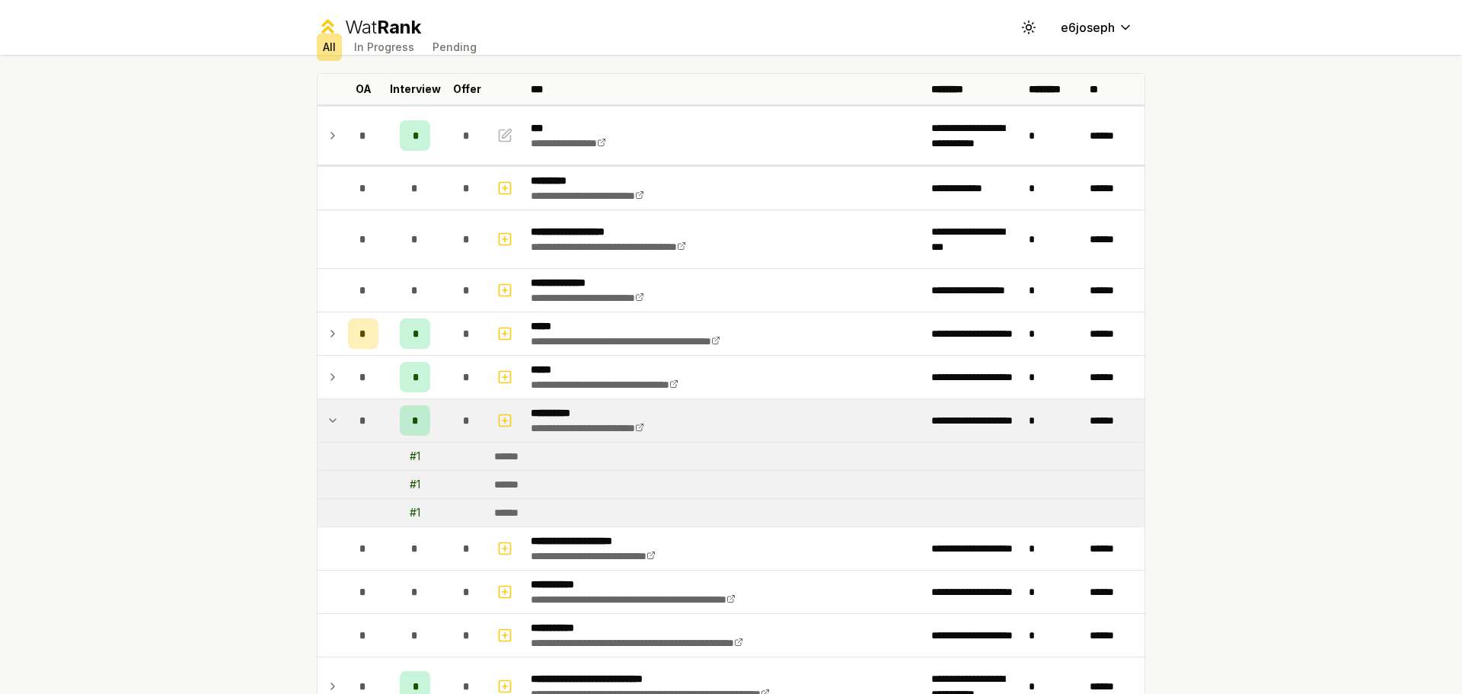
click at [384, 417] on td "*" at bounding box center [414, 420] width 61 height 43
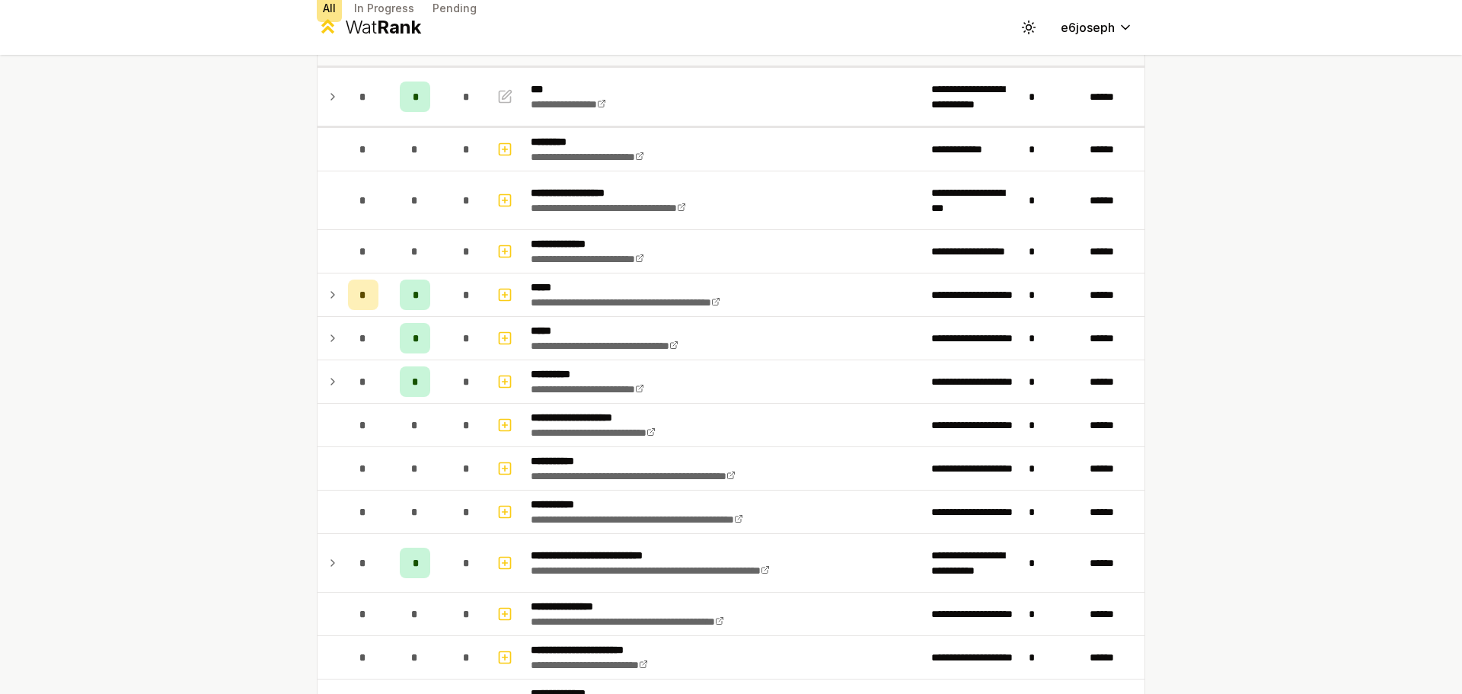
scroll to position [152, 0]
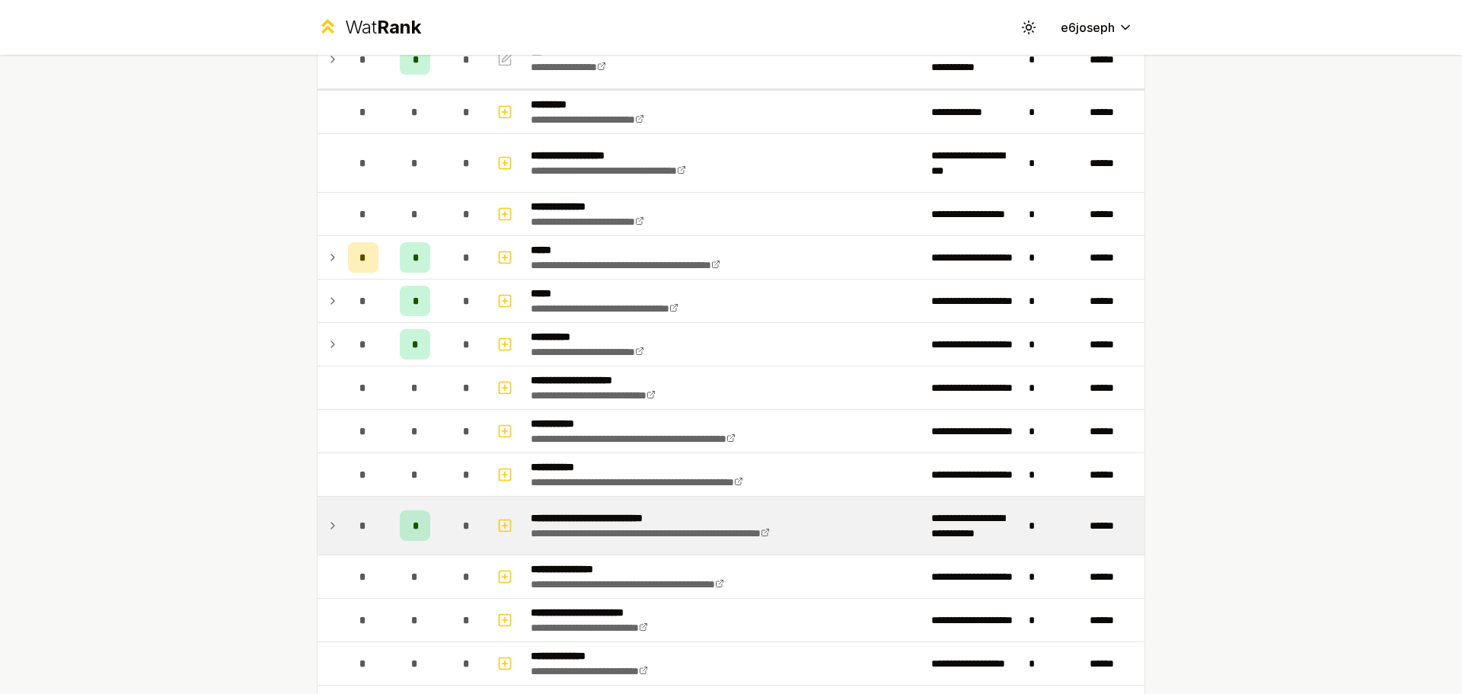
click at [451, 545] on td "*" at bounding box center [466, 525] width 43 height 58
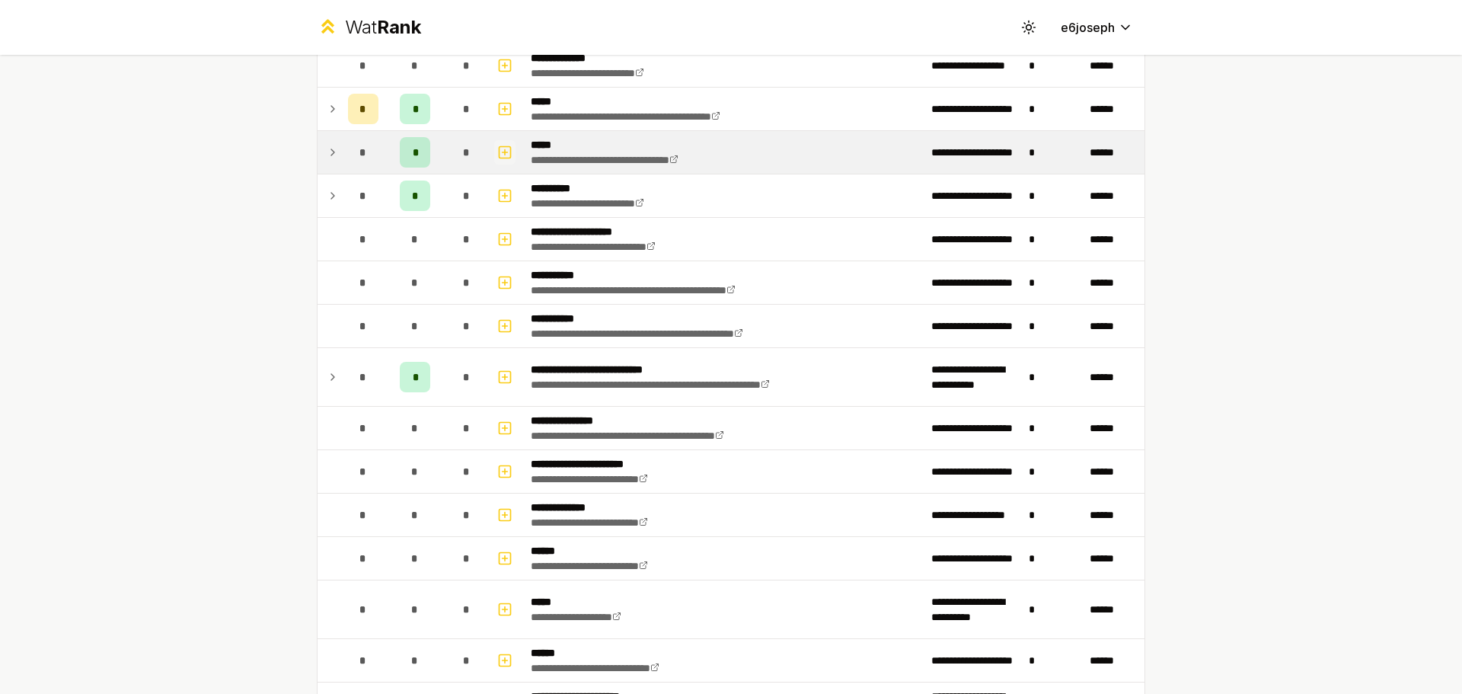
scroll to position [305, 0]
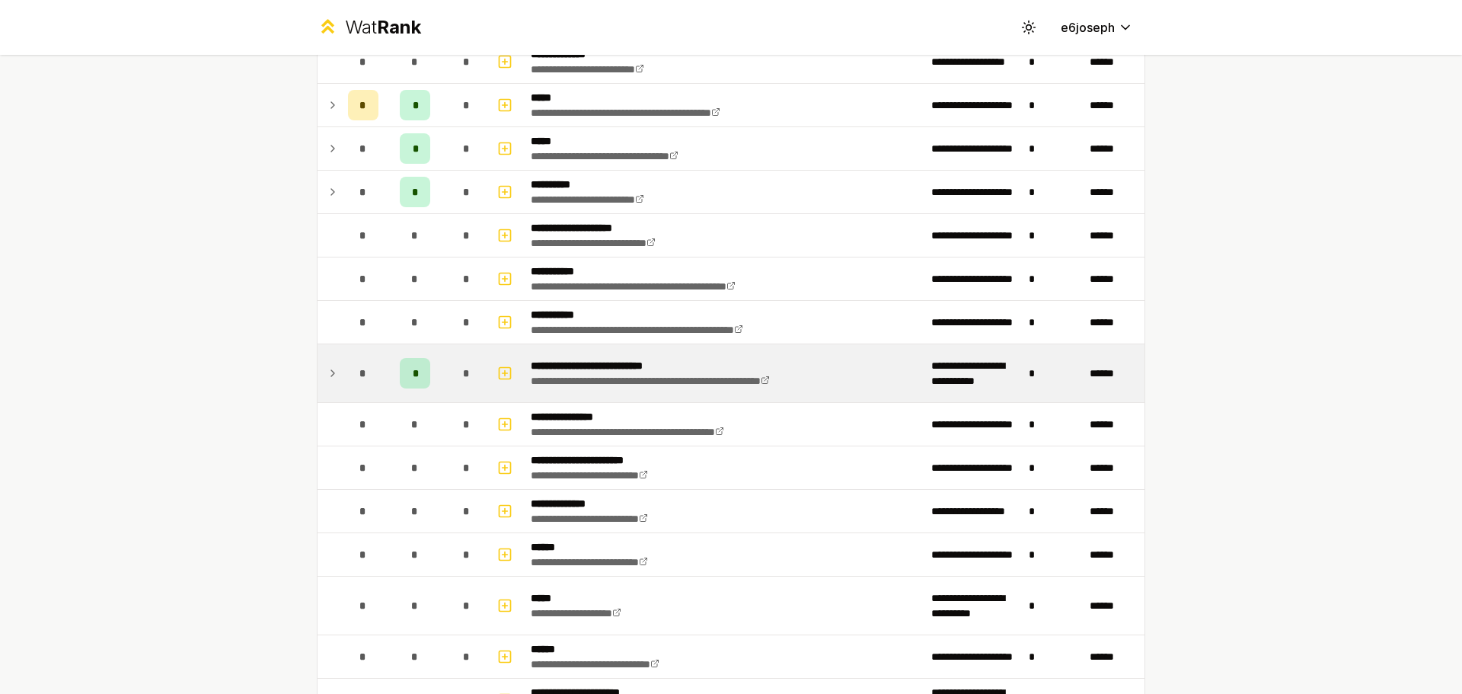
click at [476, 372] on div "*" at bounding box center [466, 373] width 30 height 30
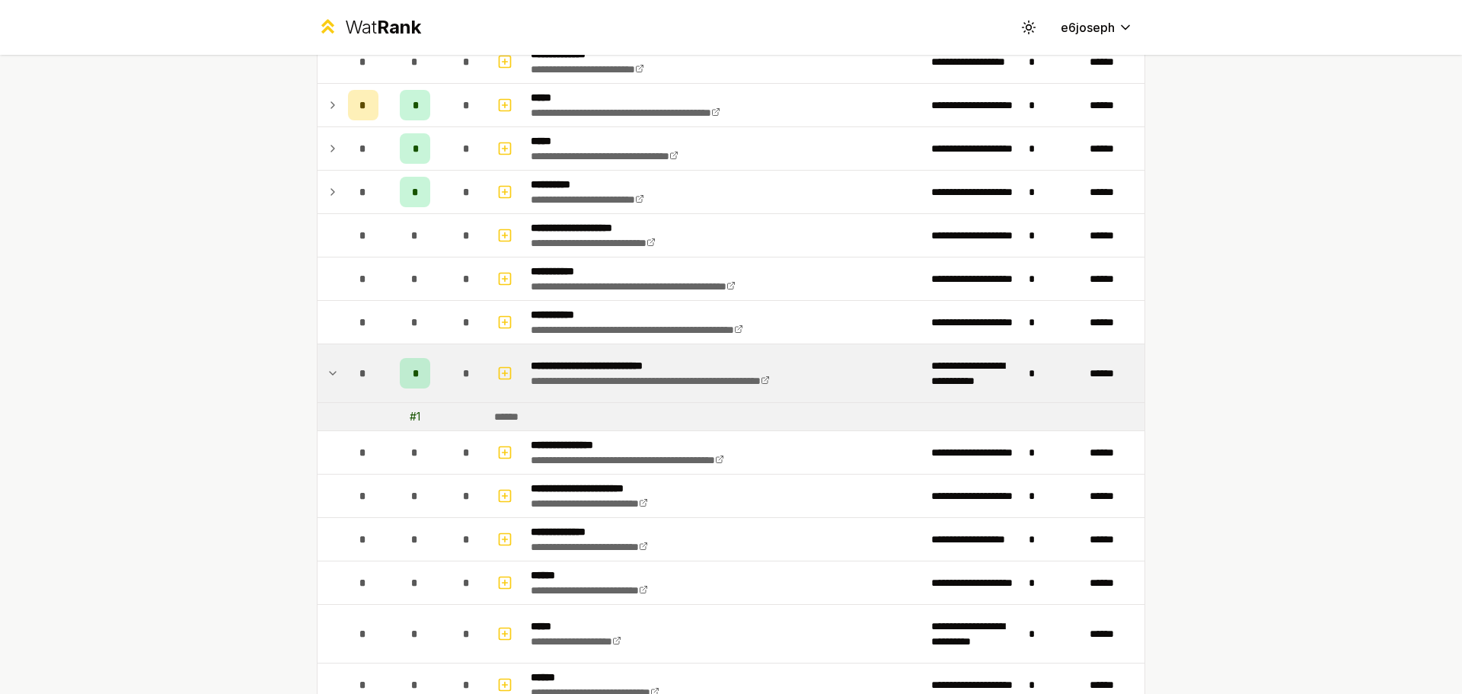
click at [476, 374] on div "*" at bounding box center [466, 373] width 30 height 30
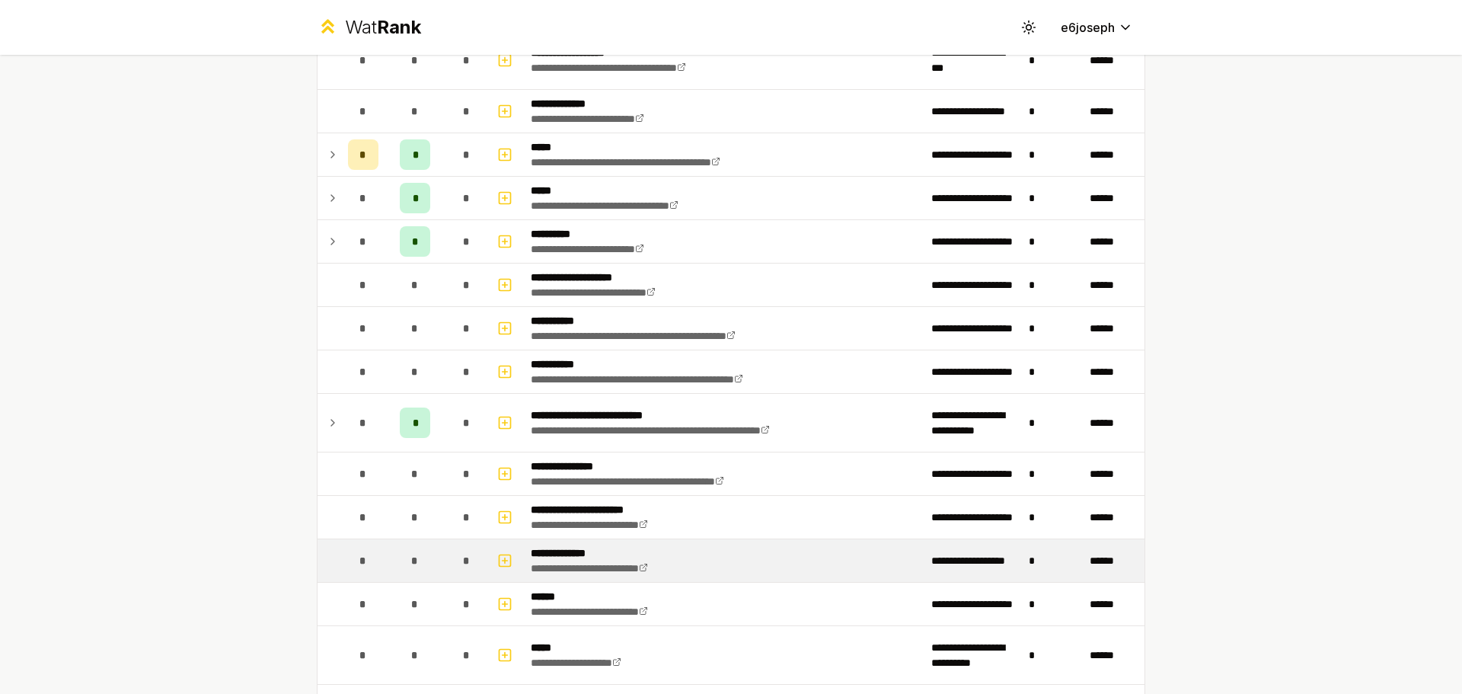
scroll to position [228, 0]
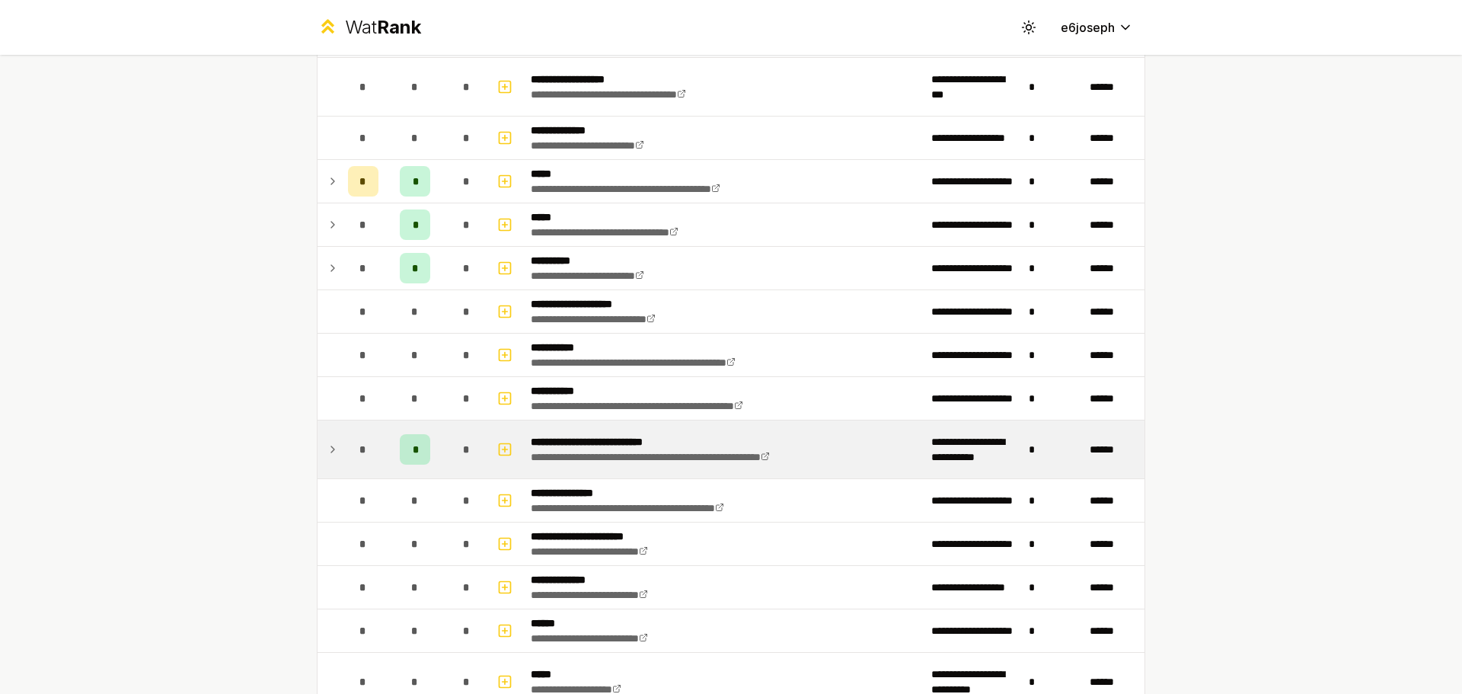
click at [757, 466] on td "**********" at bounding box center [725, 449] width 400 height 58
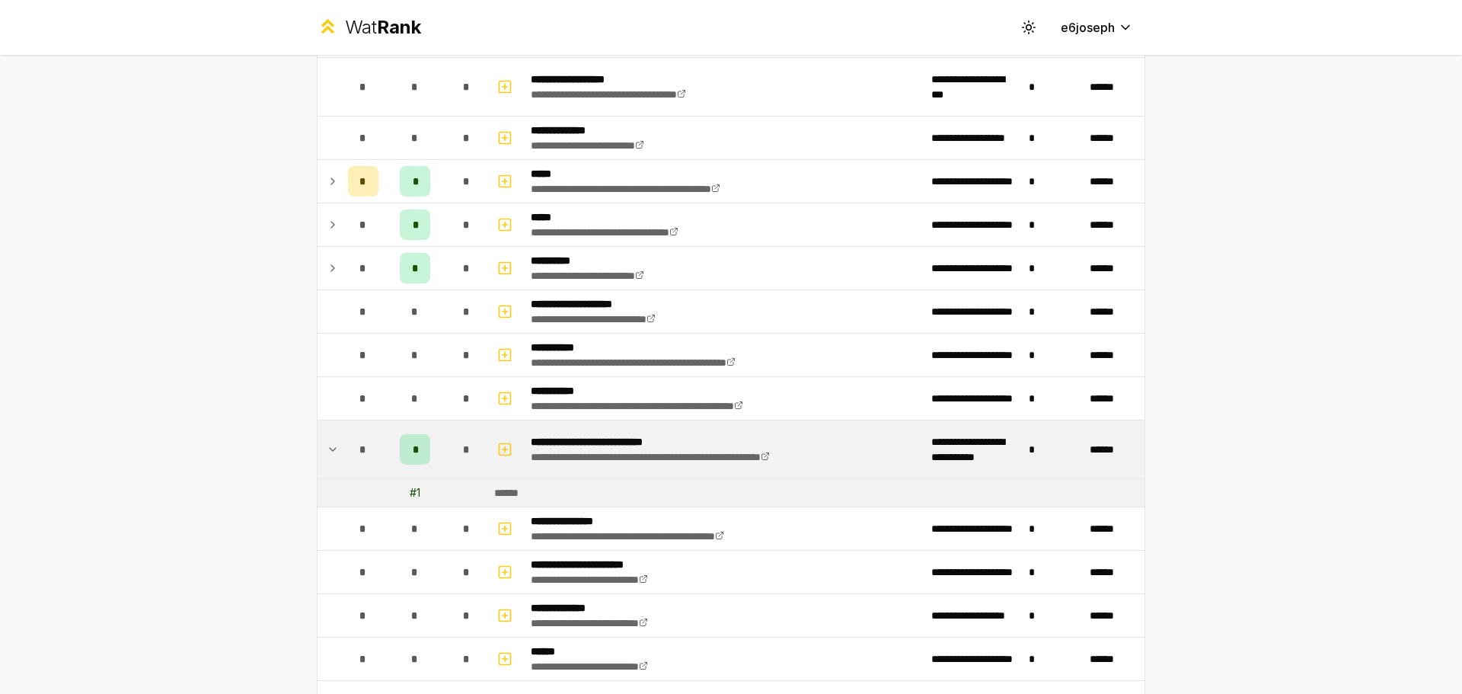
click at [757, 466] on td "**********" at bounding box center [725, 449] width 400 height 58
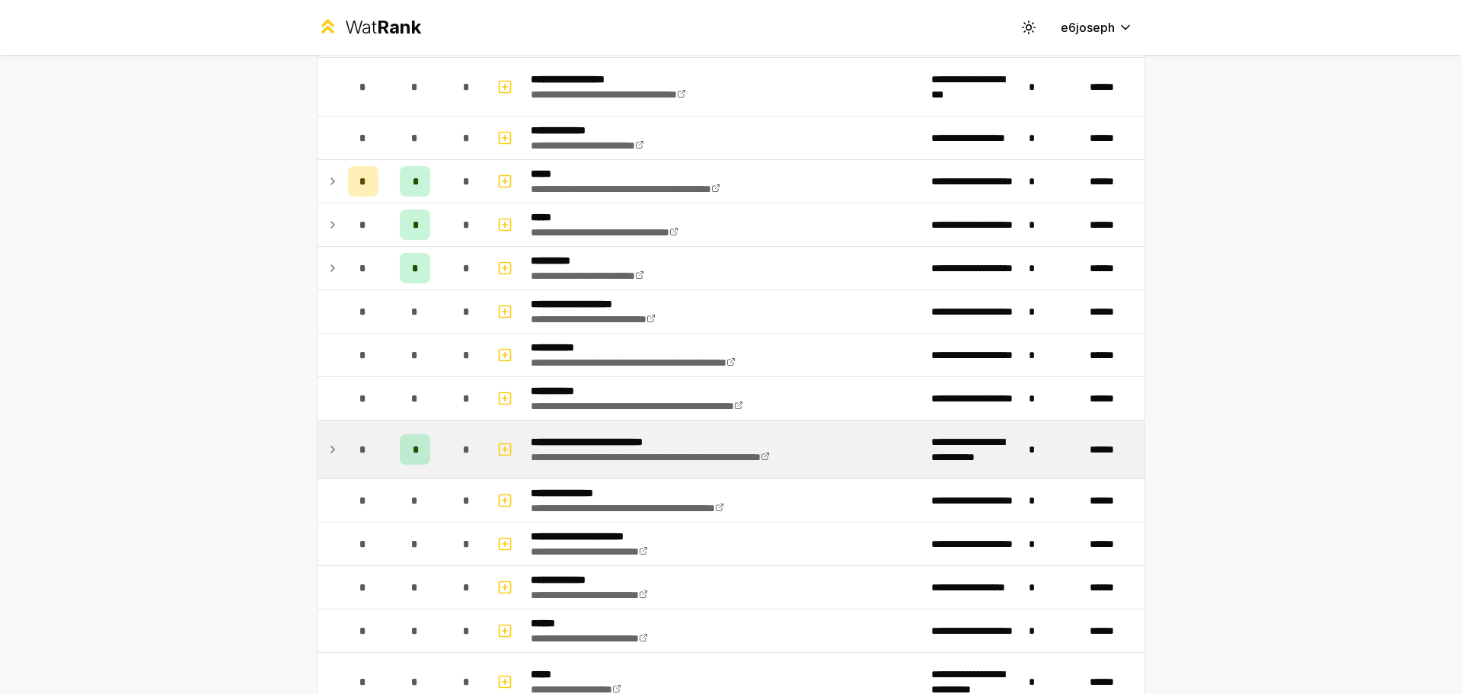
scroll to position [0, 0]
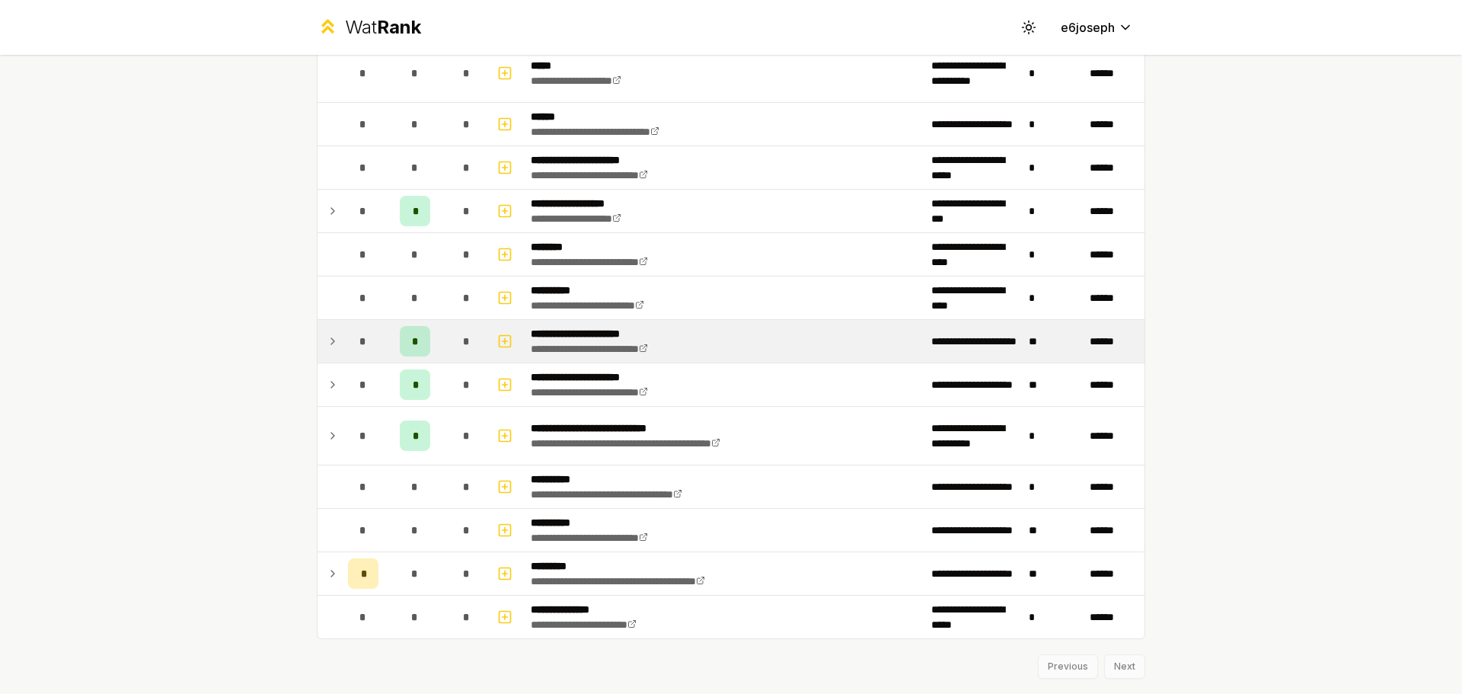
scroll to position [837, 0]
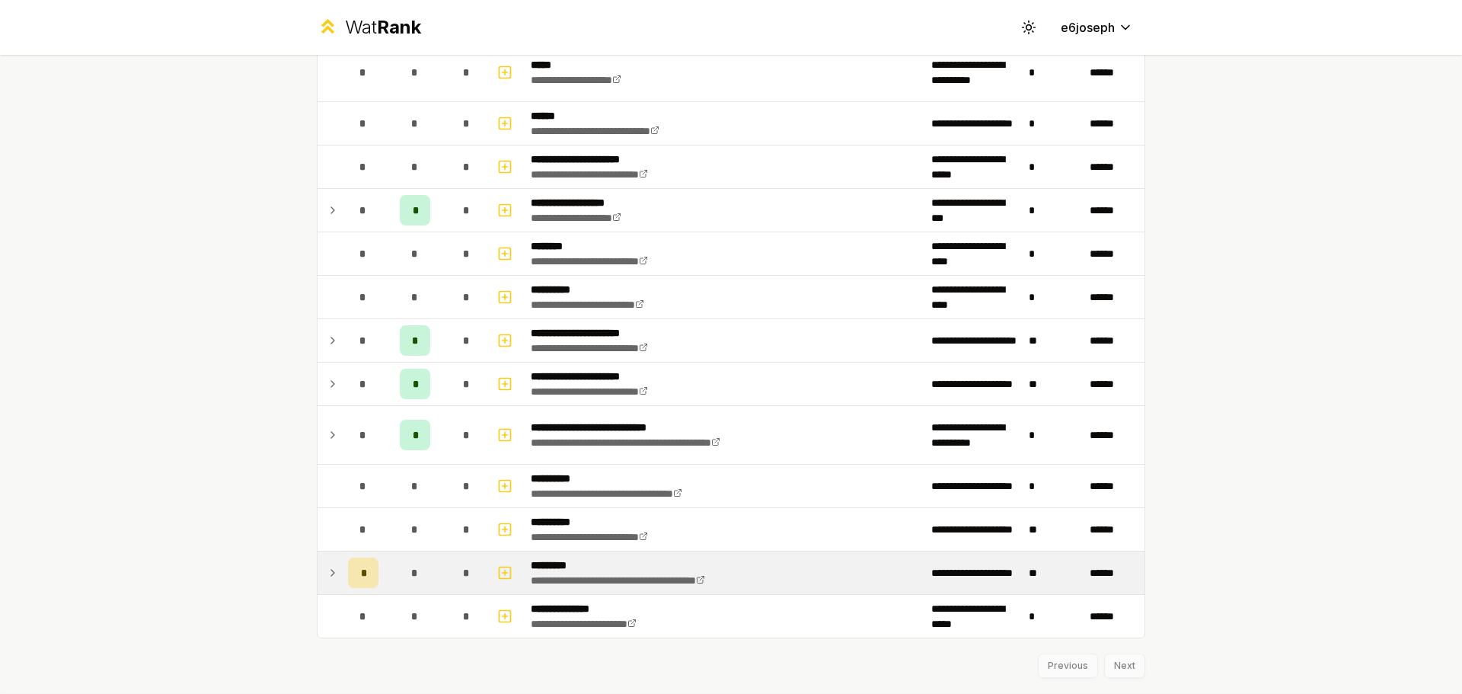
click at [356, 584] on div "*" at bounding box center [363, 572] width 30 height 30
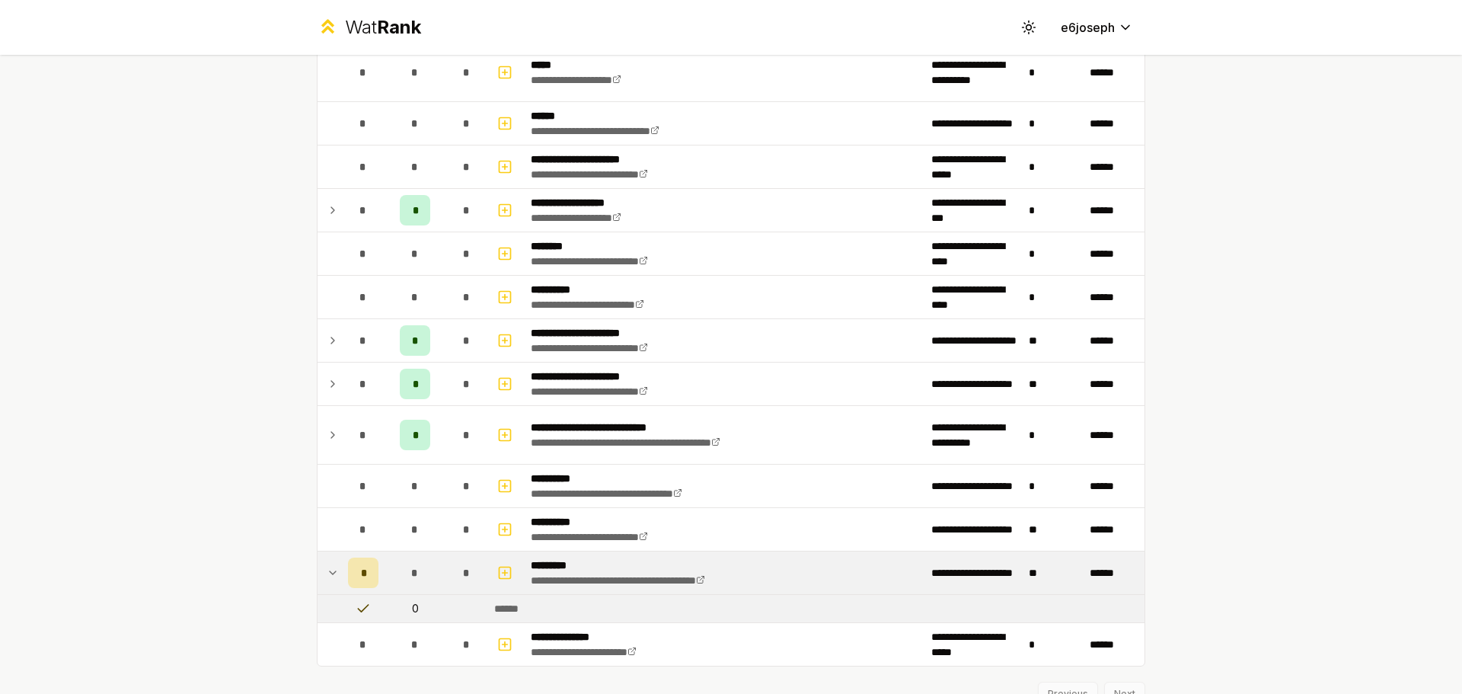
click at [356, 582] on div "*" at bounding box center [363, 572] width 30 height 30
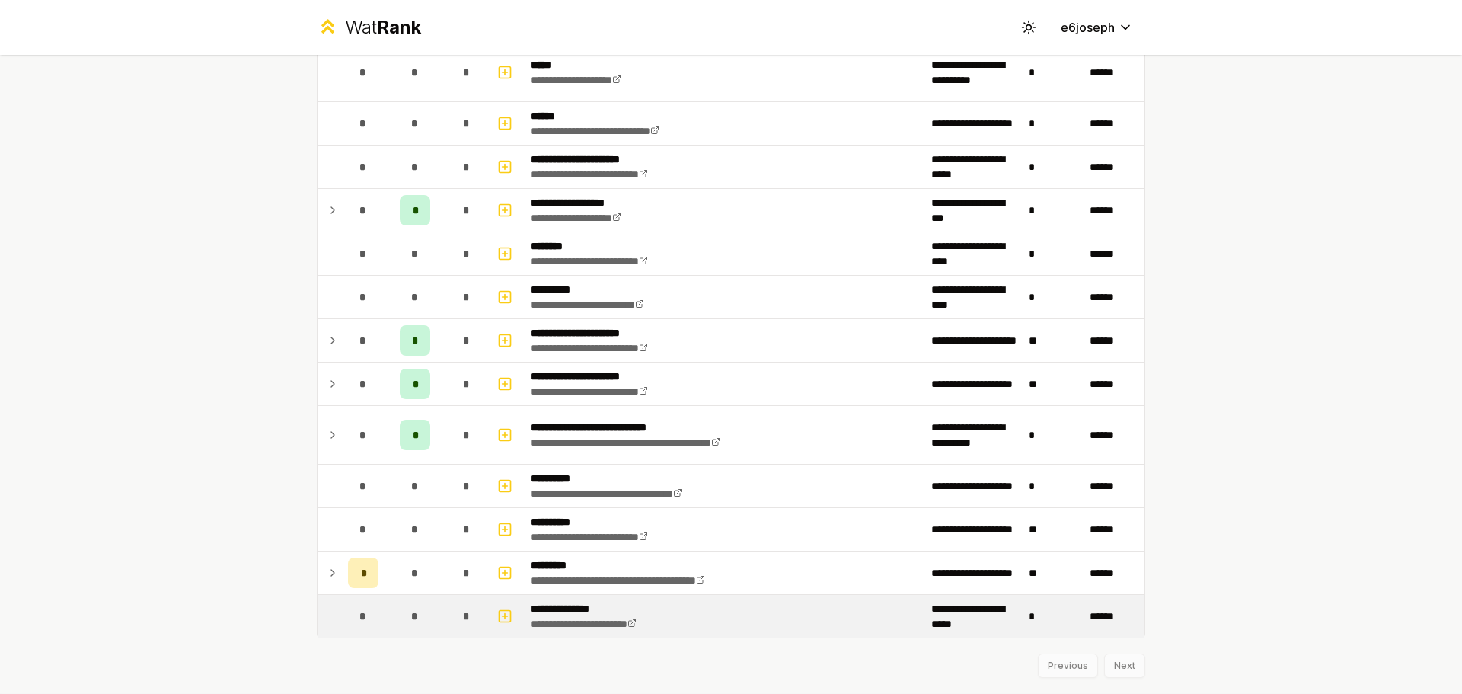
click at [388, 612] on td "*" at bounding box center [414, 616] width 61 height 43
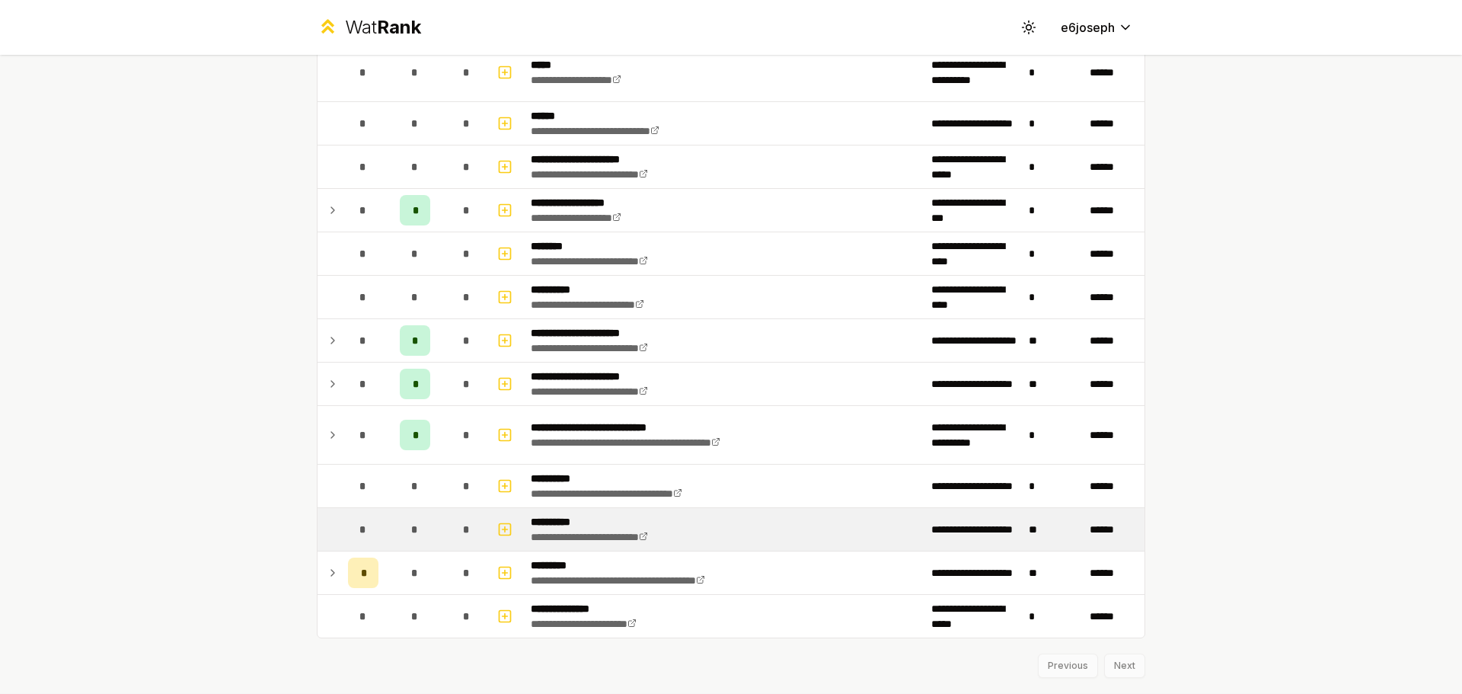
click at [400, 525] on div "*" at bounding box center [415, 529] width 30 height 30
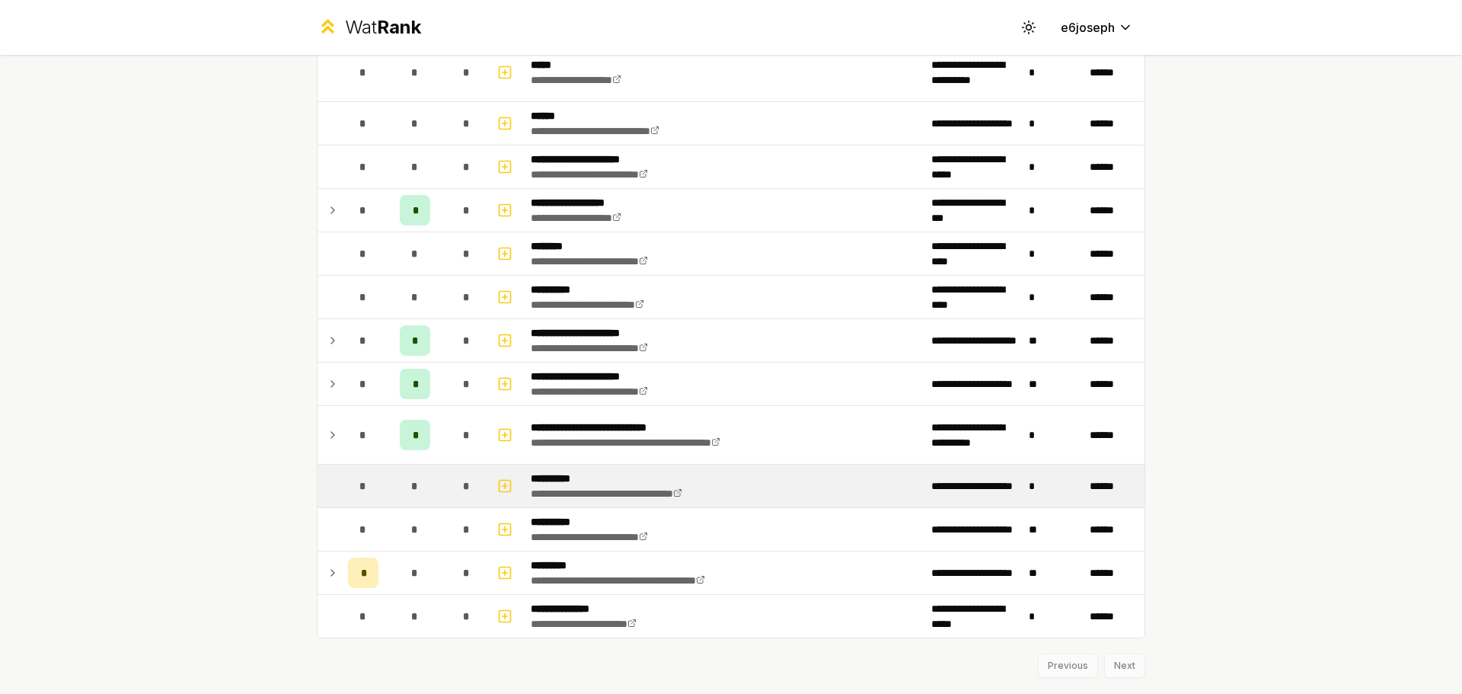
click at [413, 488] on span "*" at bounding box center [414, 485] width 7 height 15
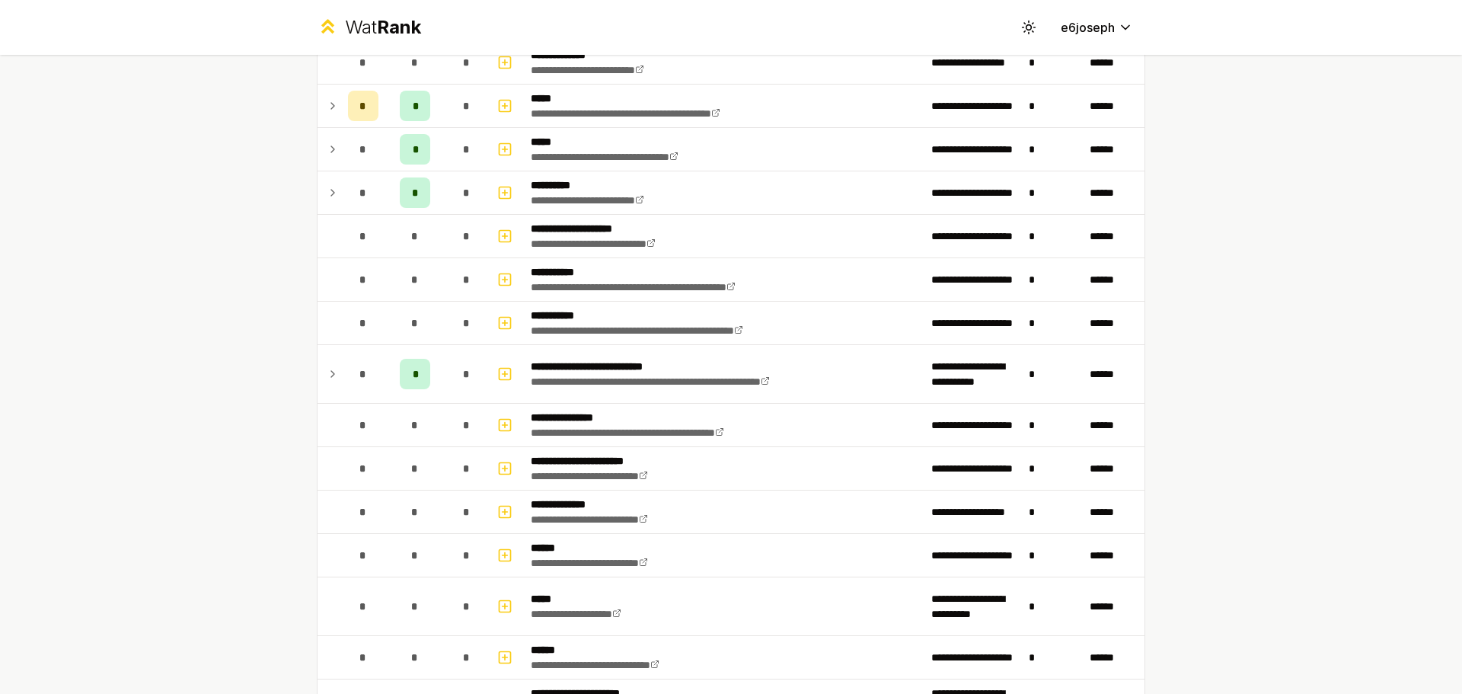
scroll to position [305, 0]
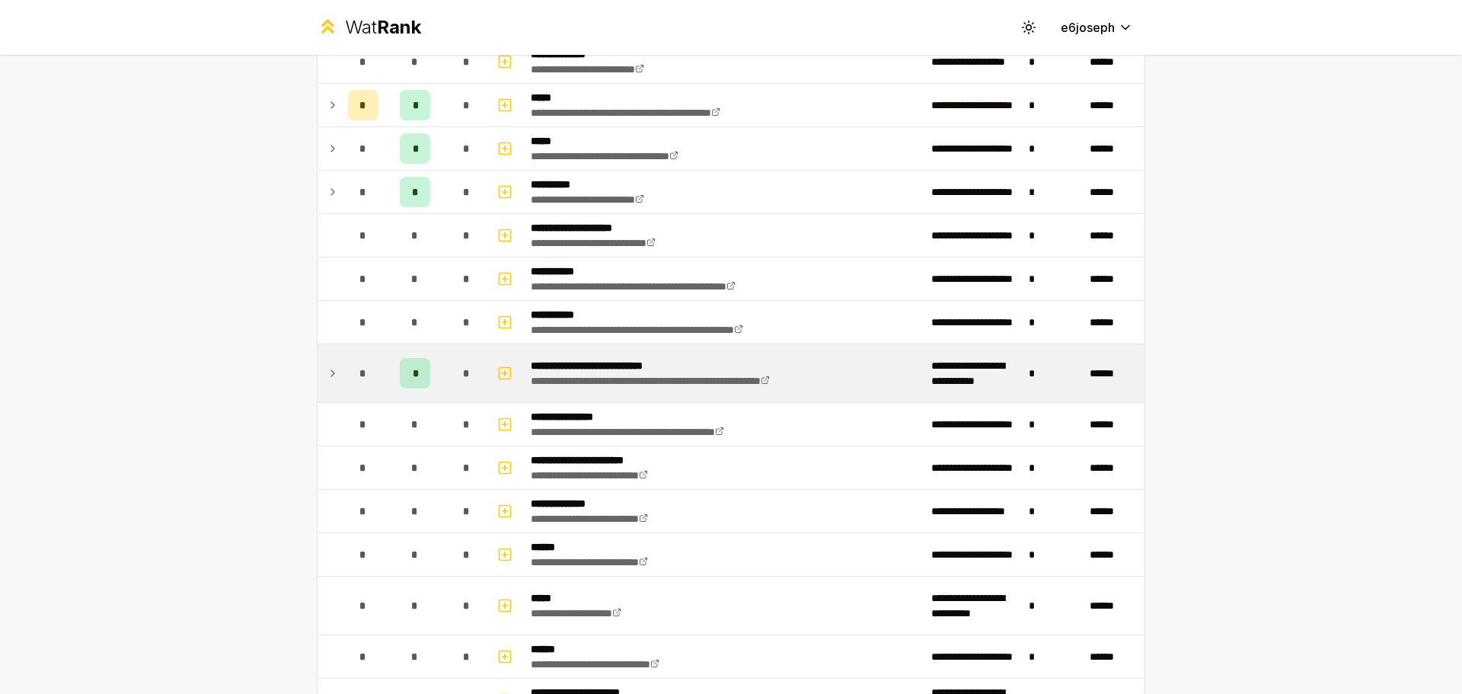
click at [470, 395] on td "*" at bounding box center [466, 373] width 43 height 58
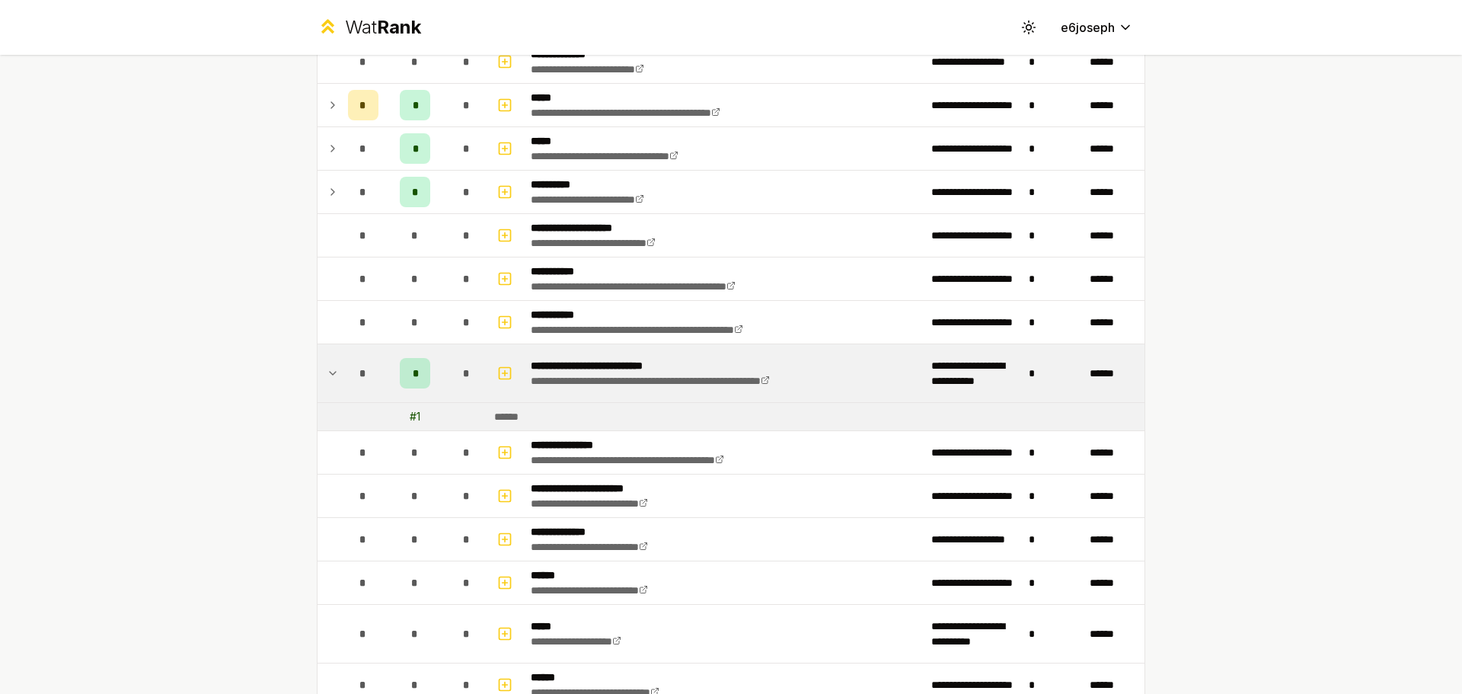
click at [470, 395] on td "*" at bounding box center [466, 373] width 43 height 58
